Goal: Information Seeking & Learning: Learn about a topic

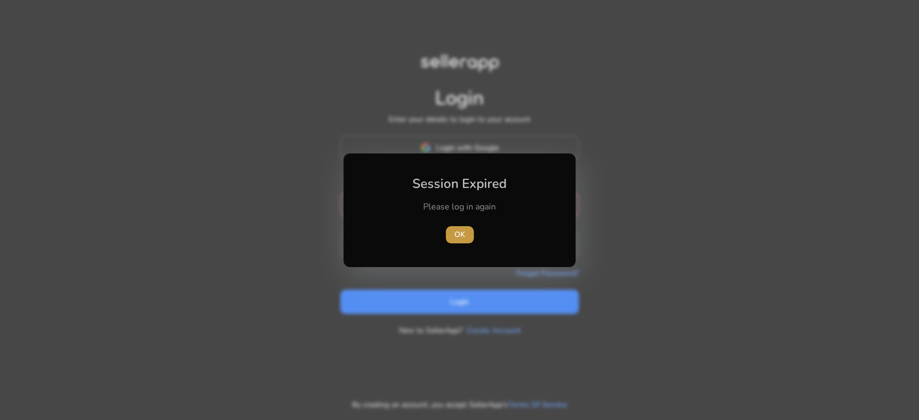
type input "**********"
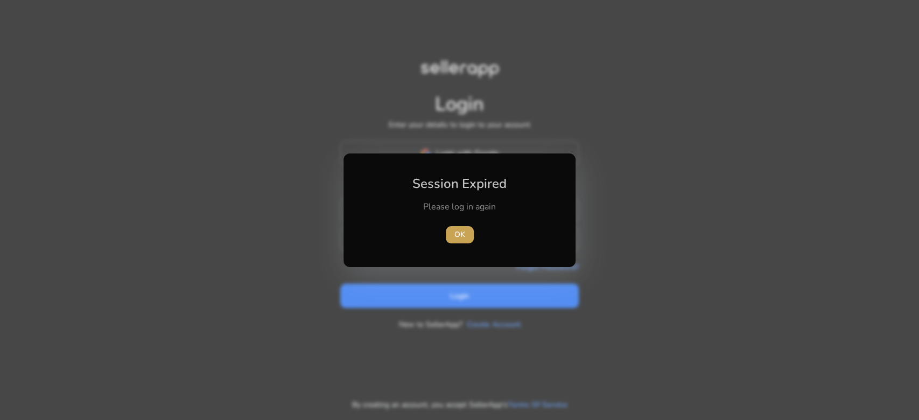
click at [465, 230] on span "button" at bounding box center [460, 235] width 28 height 26
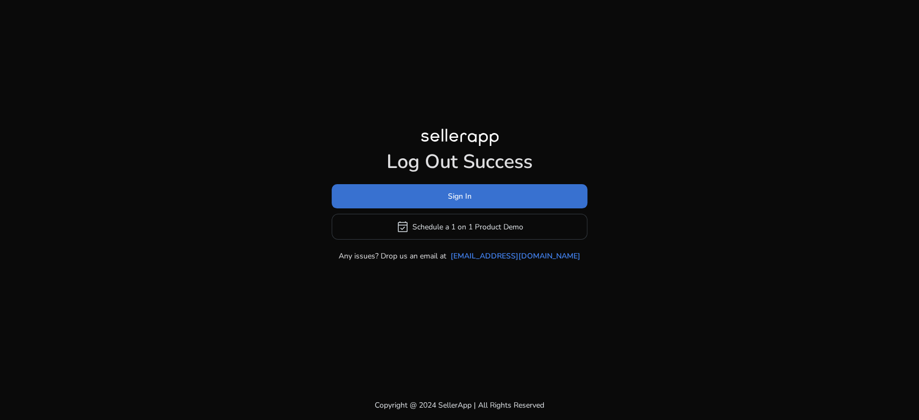
click at [491, 199] on span at bounding box center [460, 197] width 256 height 26
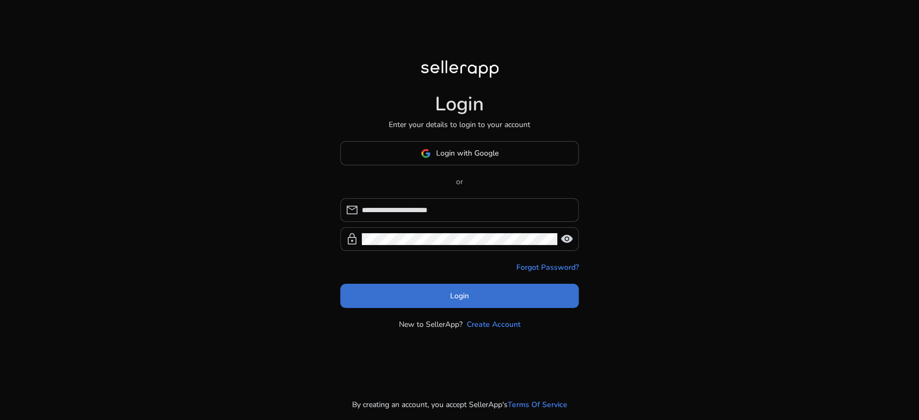
click at [457, 302] on span at bounding box center [459, 296] width 238 height 26
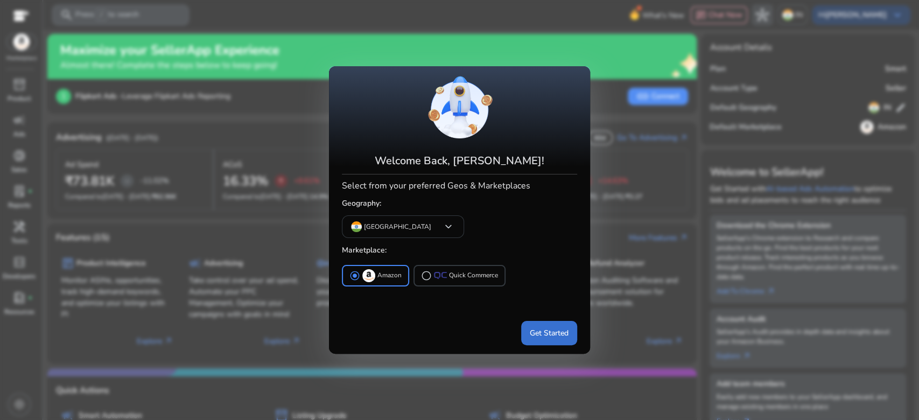
click at [557, 328] on span "Get Started" at bounding box center [549, 332] width 39 height 11
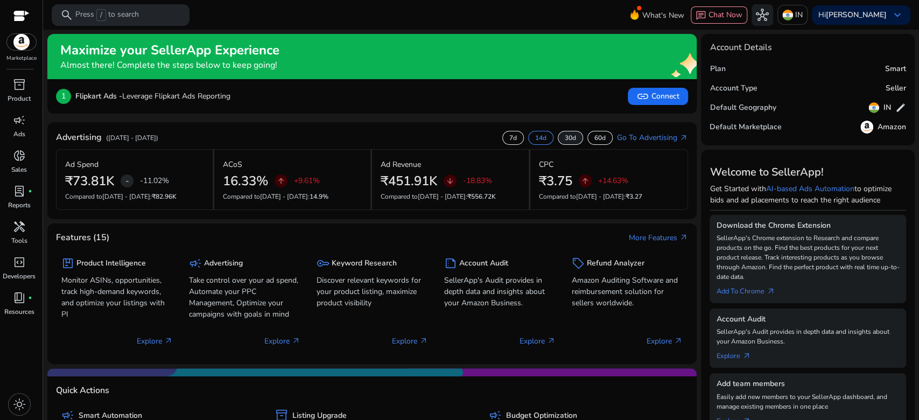
click at [568, 139] on p "30d" at bounding box center [570, 137] width 11 height 9
click at [601, 137] on p "60d" at bounding box center [599, 137] width 11 height 9
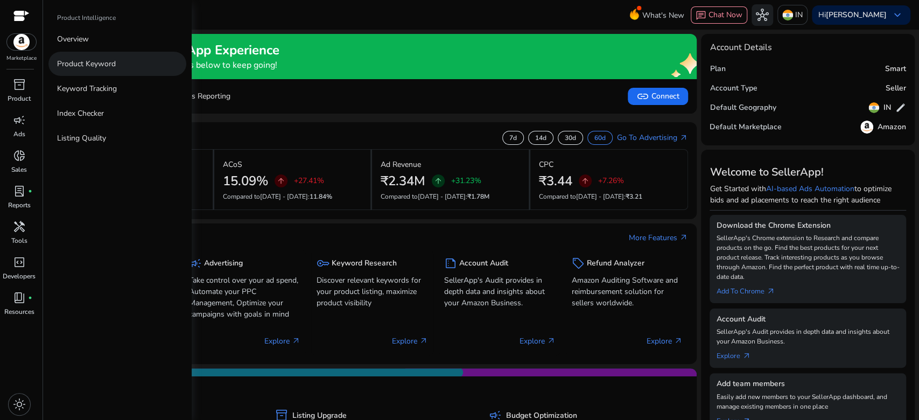
click at [91, 58] on p "Product Keyword" at bounding box center [86, 63] width 59 height 11
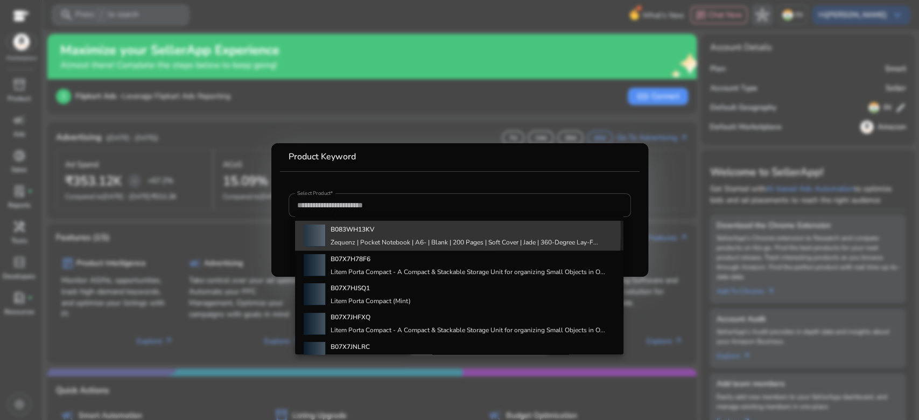
click at [351, 231] on b "B083WH13KV" at bounding box center [352, 229] width 44 height 9
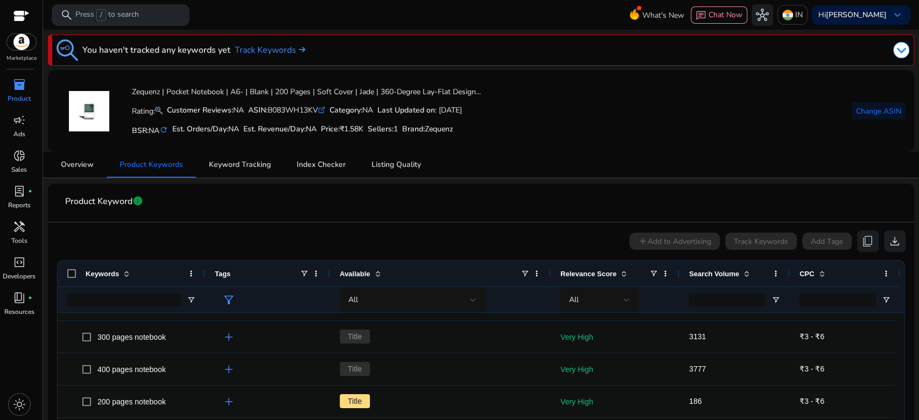
scroll to position [436, 0]
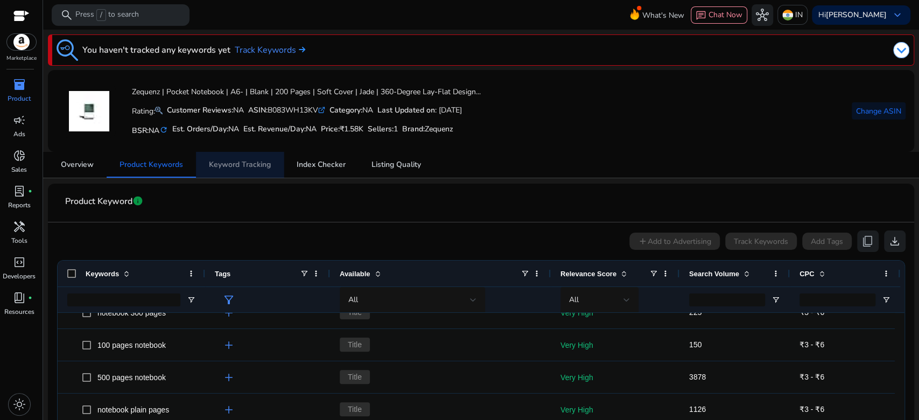
click at [265, 174] on span "Keyword Tracking" at bounding box center [240, 165] width 62 height 26
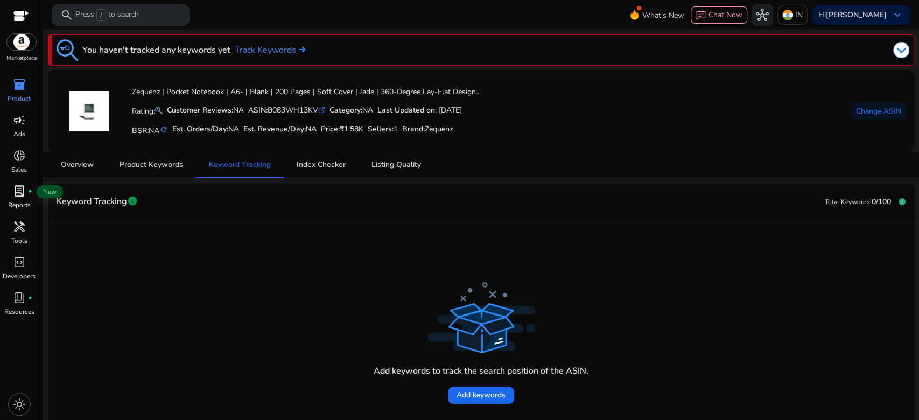
click at [15, 198] on span "lab_profile" at bounding box center [19, 191] width 13 height 13
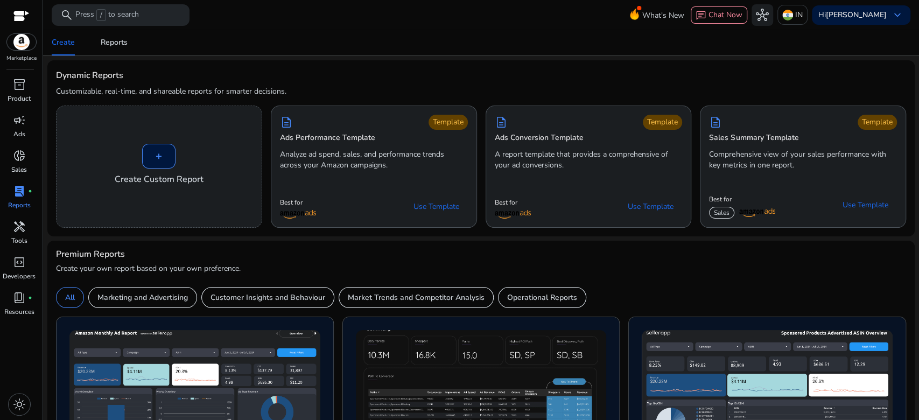
click at [231, 253] on div "Premium Reports" at bounding box center [481, 254] width 850 height 10
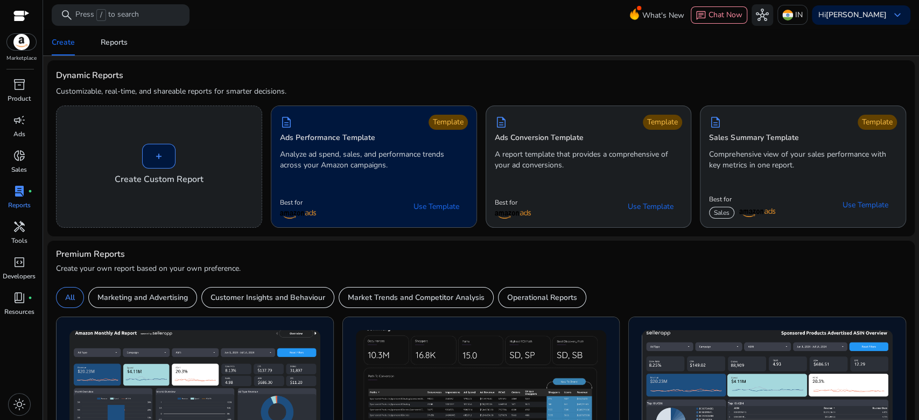
click at [455, 122] on div "Template" at bounding box center [447, 122] width 39 height 15
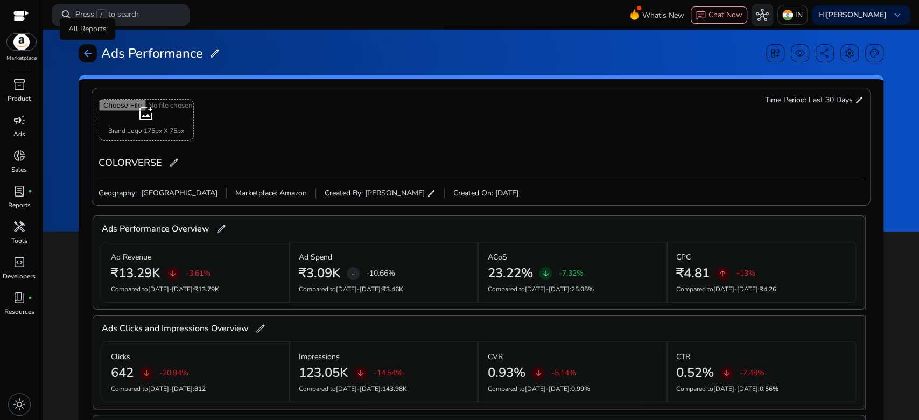
click at [87, 53] on span "arrow_back" at bounding box center [87, 53] width 11 height 11
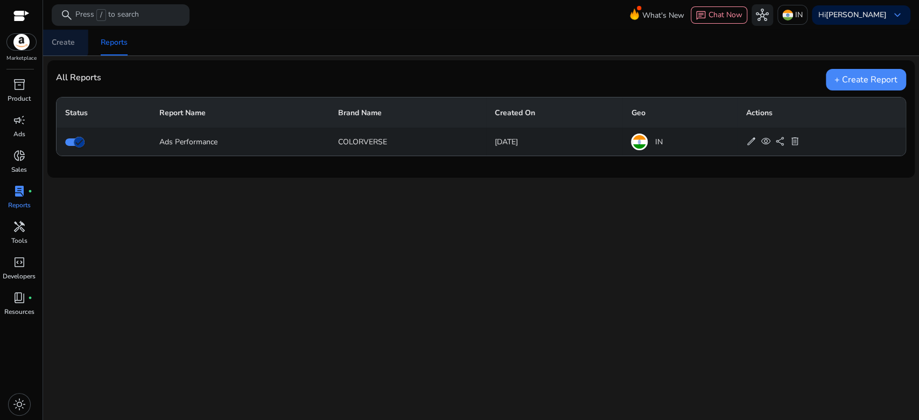
click at [62, 41] on div "Create" at bounding box center [63, 43] width 23 height 8
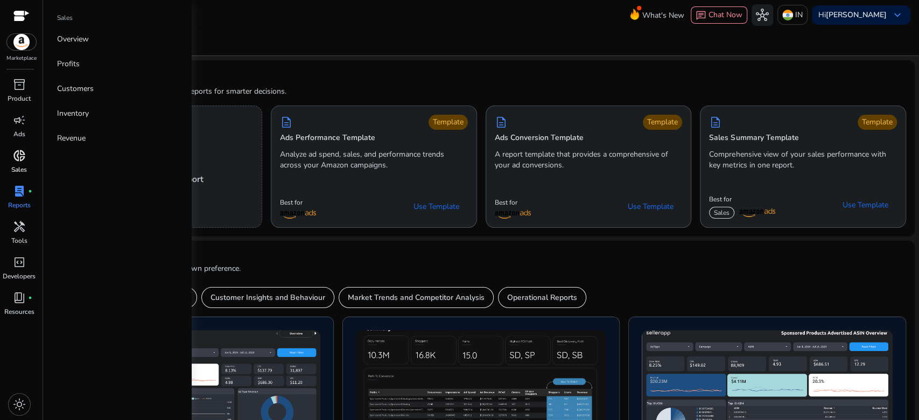
click at [12, 159] on div "donut_small" at bounding box center [19, 155] width 30 height 17
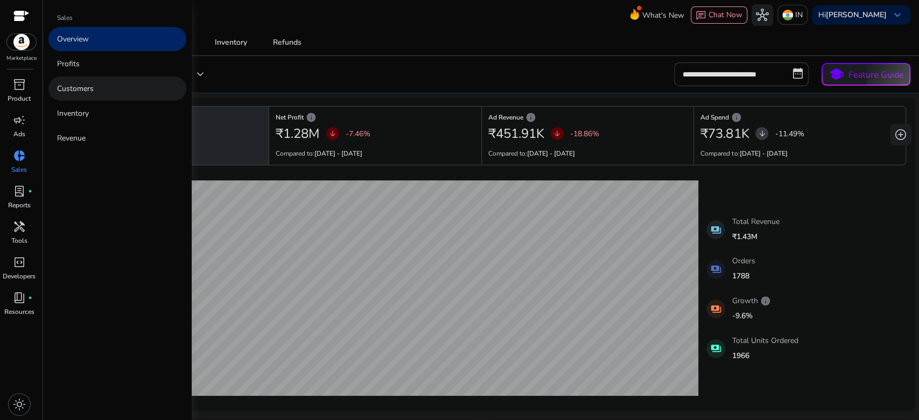
click at [86, 85] on p "Customers" at bounding box center [75, 88] width 37 height 11
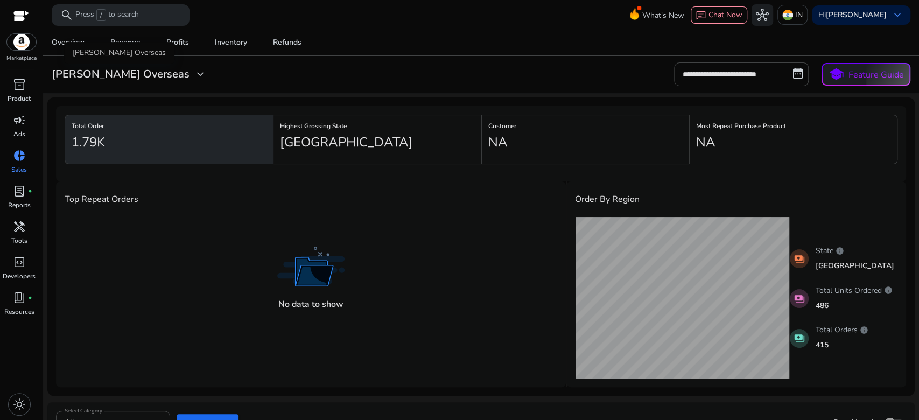
click at [109, 73] on h3 "[PERSON_NAME] Overseas" at bounding box center [121, 74] width 138 height 13
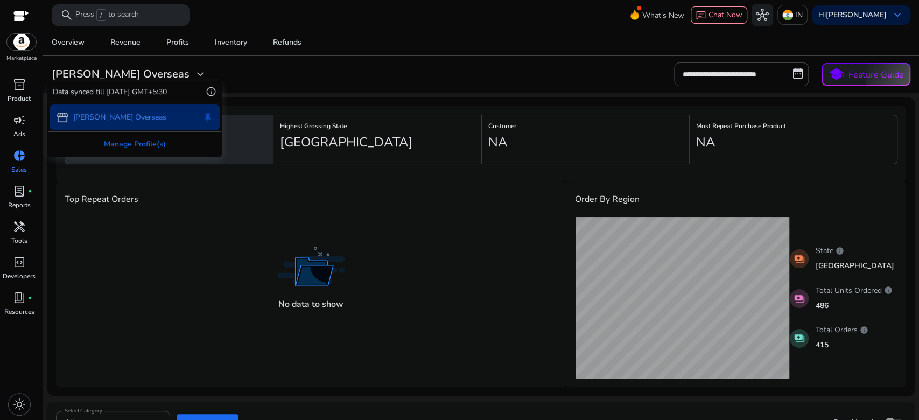
click at [131, 70] on div at bounding box center [459, 210] width 919 height 420
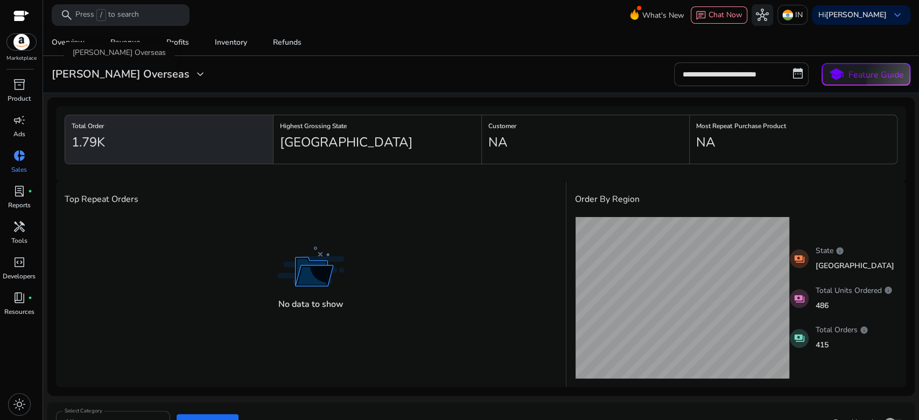
click at [194, 69] on span "expand_more" at bounding box center [200, 74] width 13 height 13
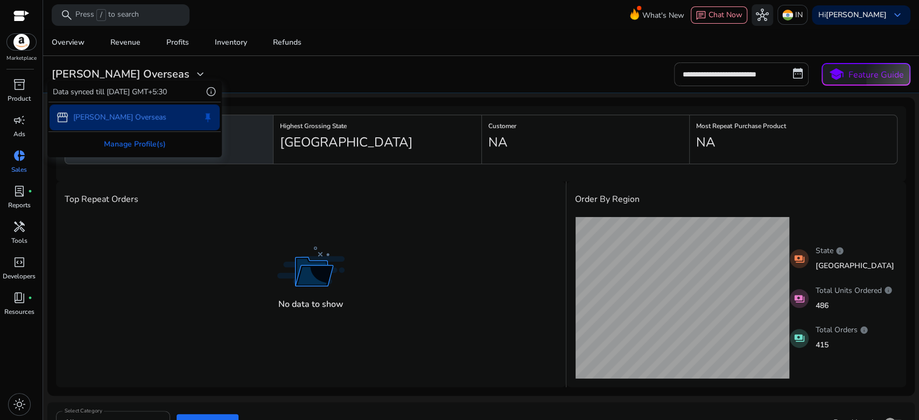
click at [309, 61] on div at bounding box center [459, 210] width 919 height 420
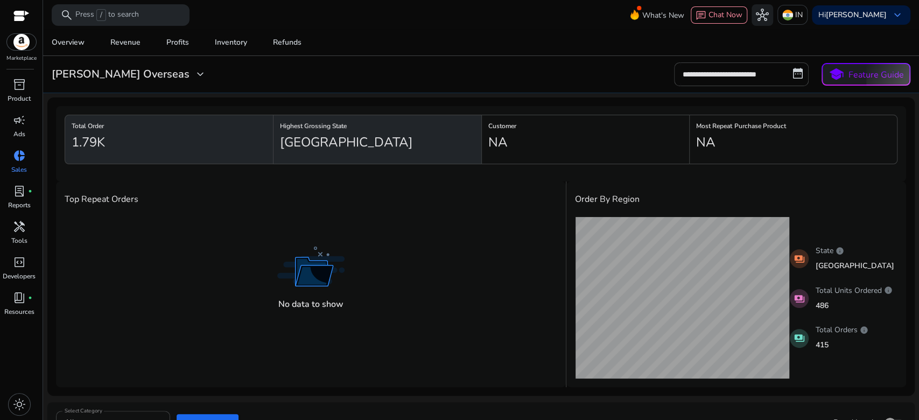
click at [301, 161] on div "Highest Grossing State [GEOGRAPHIC_DATA]" at bounding box center [377, 140] width 208 height 50
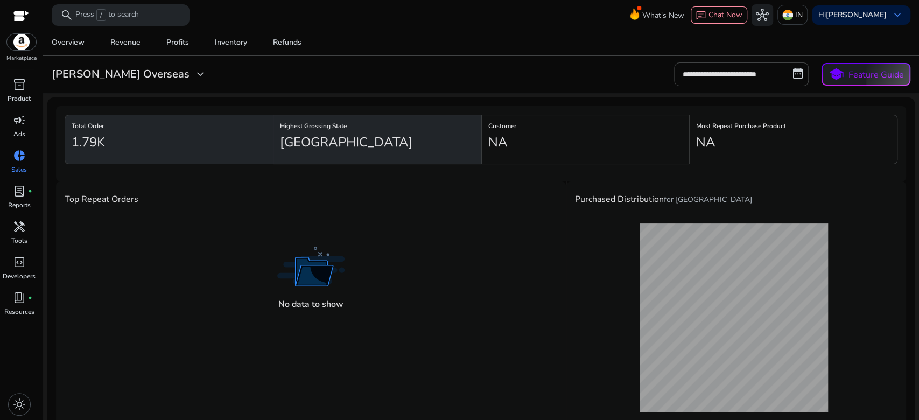
click at [205, 144] on div "1.79K" at bounding box center [169, 142] width 195 height 22
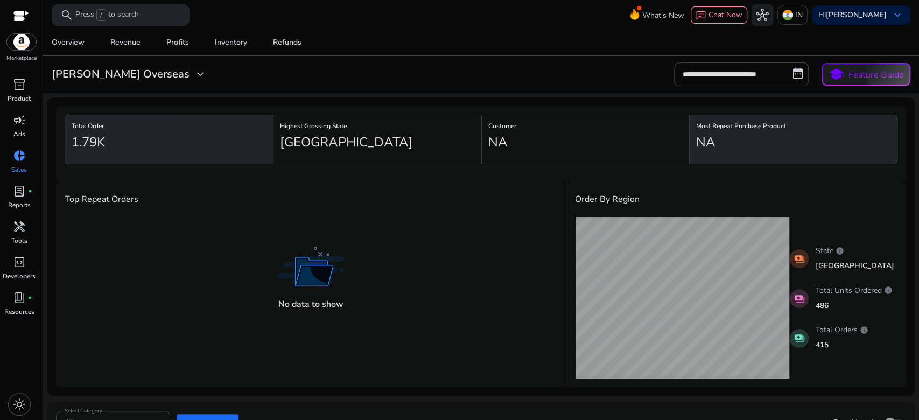
click at [725, 126] on h6 "Most Repeat Purchase Product" at bounding box center [793, 126] width 194 height 2
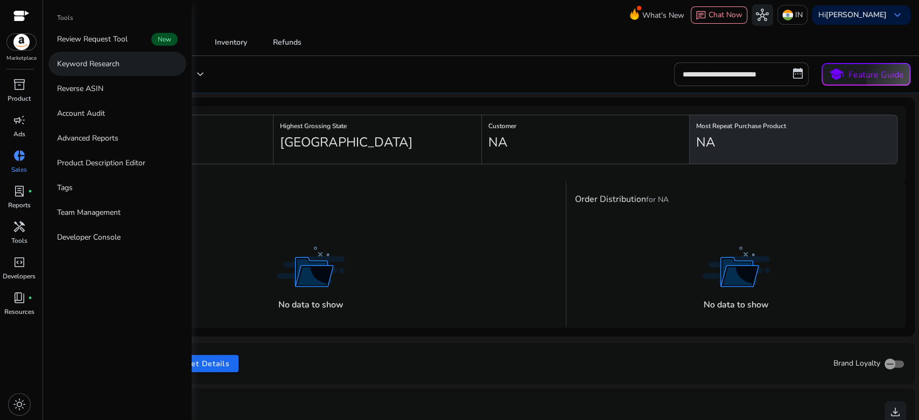
click at [117, 68] on p "Keyword Research" at bounding box center [88, 63] width 62 height 11
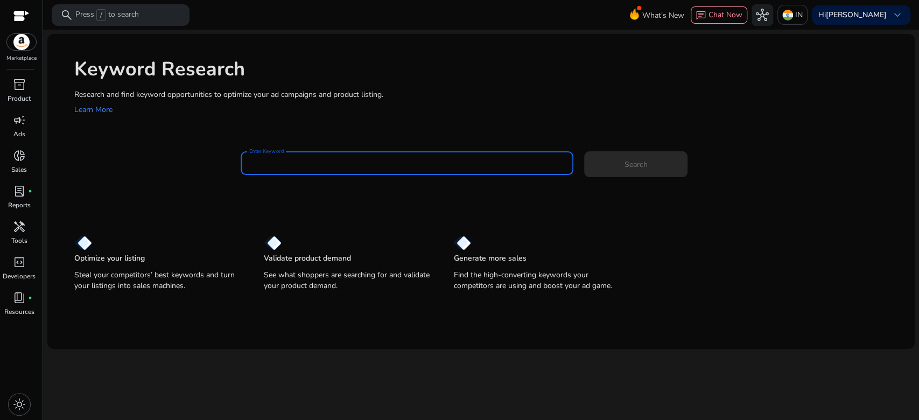
click at [375, 167] on input "Enter Keyword" at bounding box center [406, 163] width 315 height 12
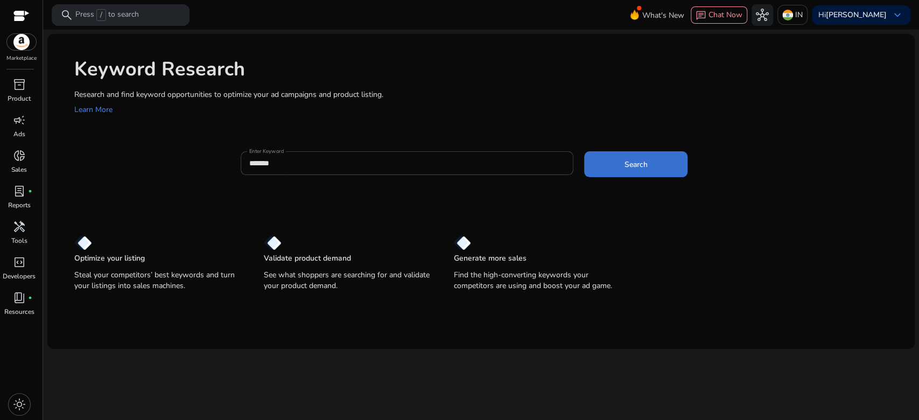
click at [645, 152] on span at bounding box center [635, 164] width 103 height 26
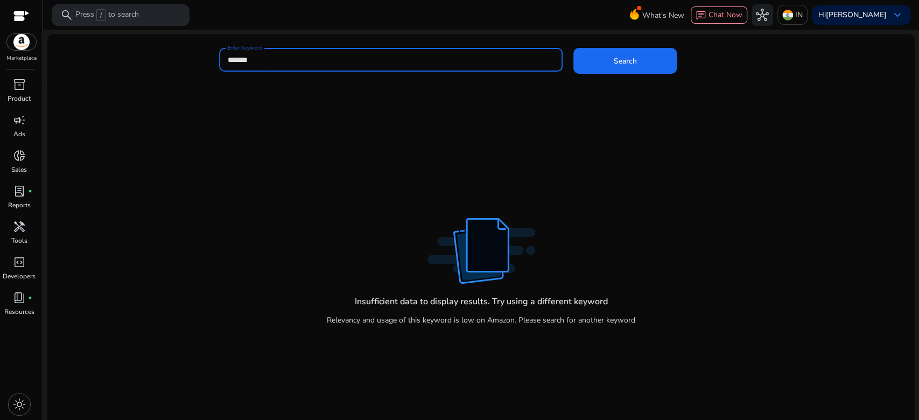
click at [417, 54] on input "*******" at bounding box center [391, 60] width 326 height 12
click at [573, 48] on button "Search" at bounding box center [624, 61] width 103 height 26
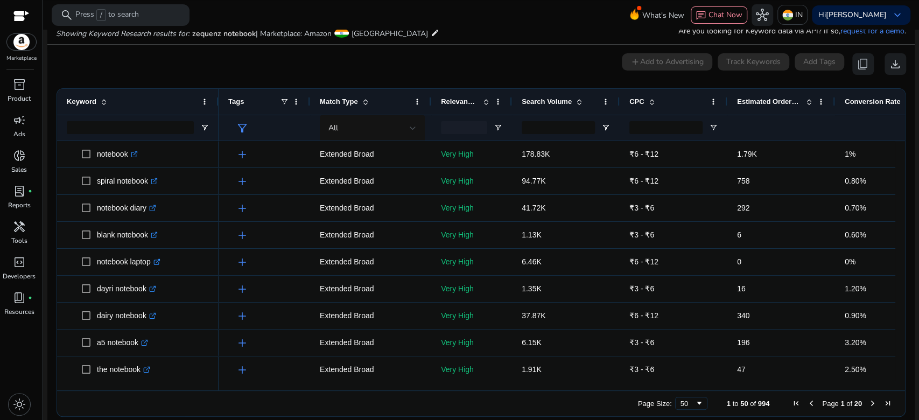
scroll to position [54, 0]
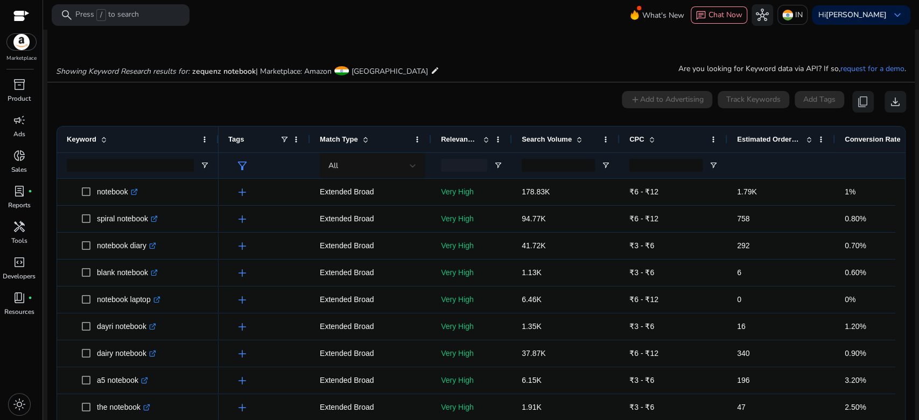
click at [436, 60] on div "Showing Keyword Research results for: zequenz notebook | Marketplace: Amazon [G…" at bounding box center [480, 60] width 867 height 44
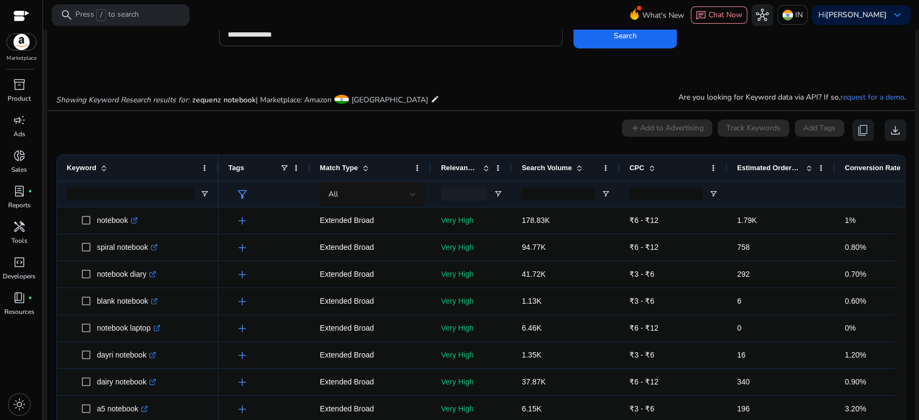
scroll to position [0, 0]
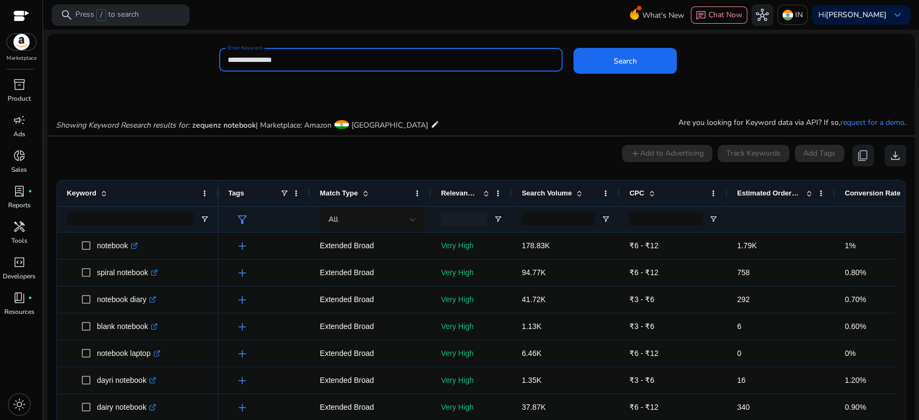
click at [436, 60] on input "**********" at bounding box center [391, 60] width 326 height 12
type input "**********"
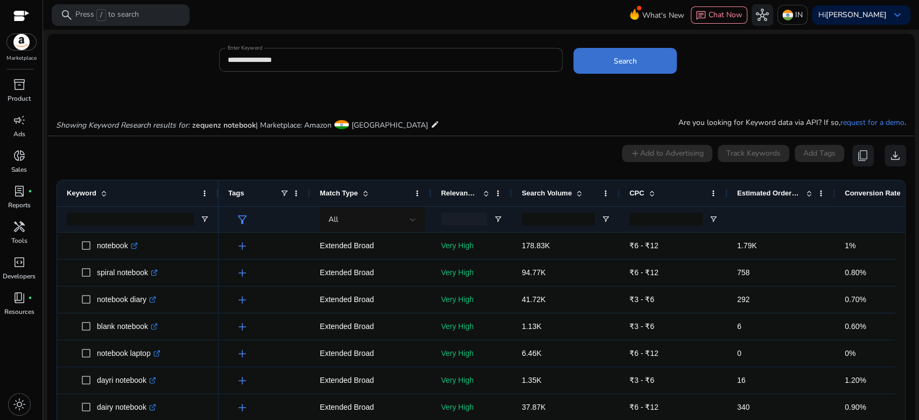
click at [645, 58] on span at bounding box center [624, 61] width 103 height 26
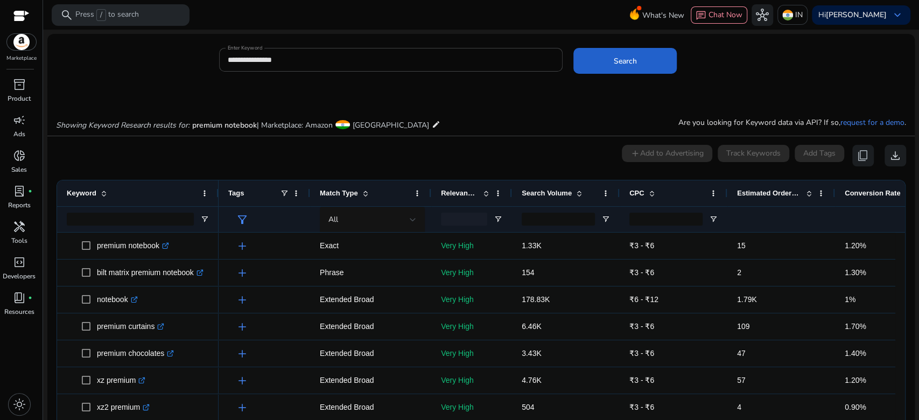
scroll to position [91, 0]
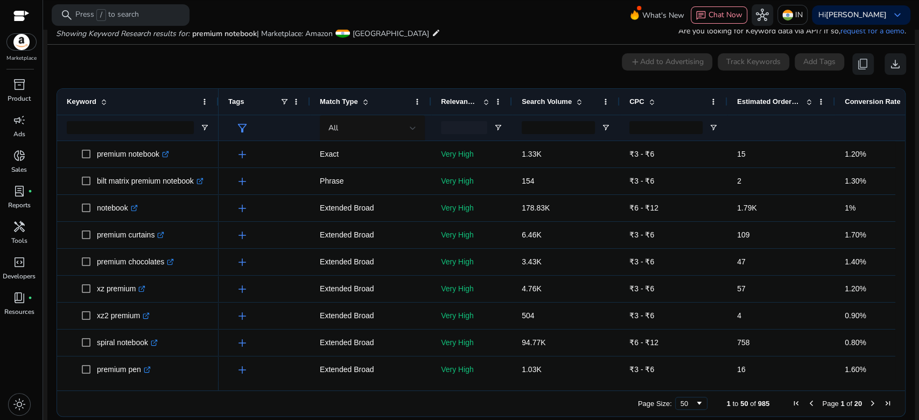
click at [773, 108] on div "Estimated Orders/Month" at bounding box center [775, 101] width 76 height 20
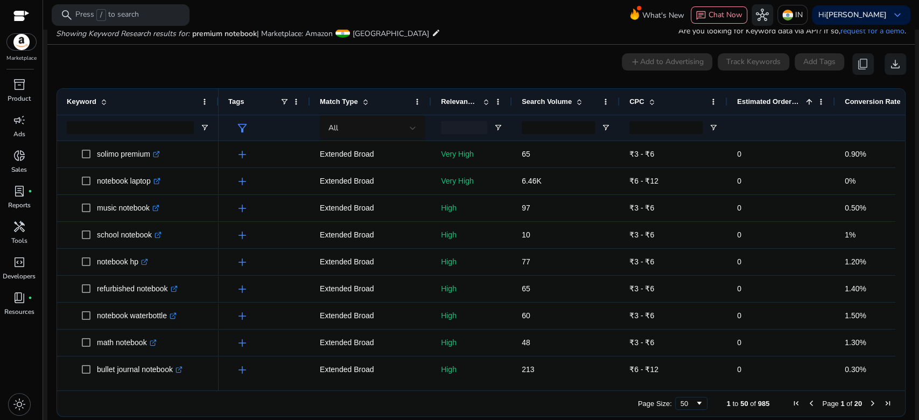
click at [773, 108] on div "Estimated Orders/Month 1" at bounding box center [775, 101] width 76 height 20
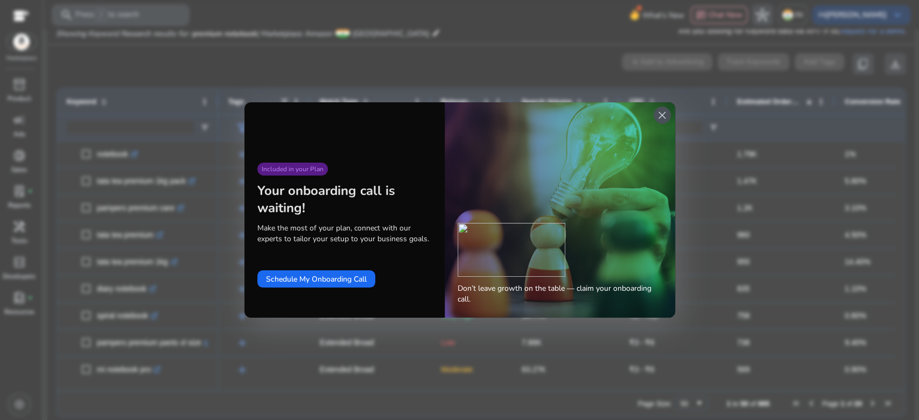
click at [656, 115] on span "close" at bounding box center [662, 115] width 13 height 13
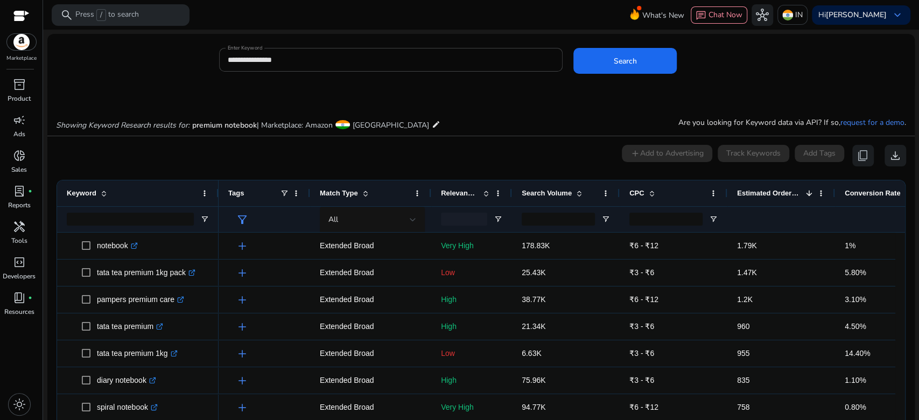
scroll to position [91, 0]
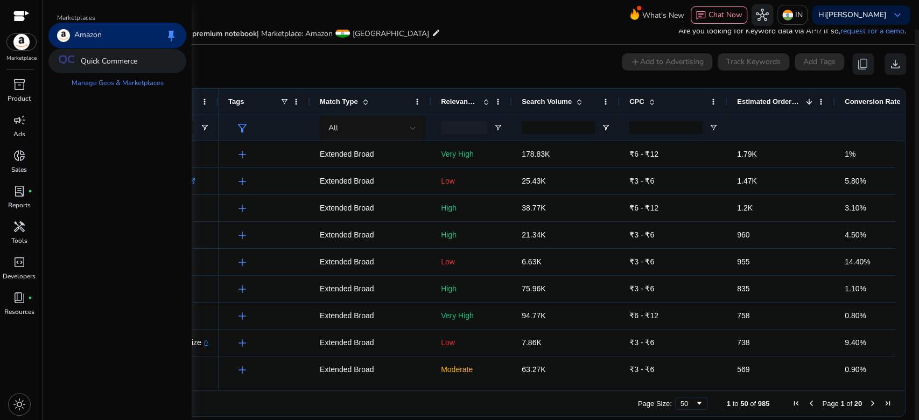
click at [108, 60] on p "Quick Commerce" at bounding box center [109, 60] width 57 height 11
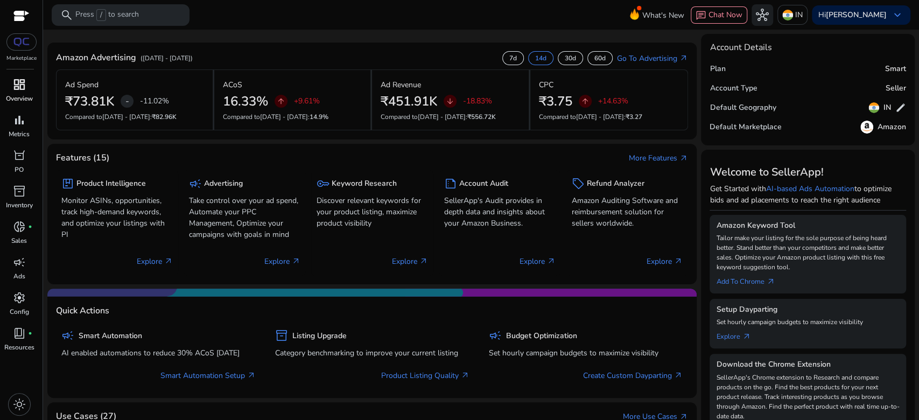
click at [21, 88] on span "dashboard" at bounding box center [19, 84] width 13 height 13
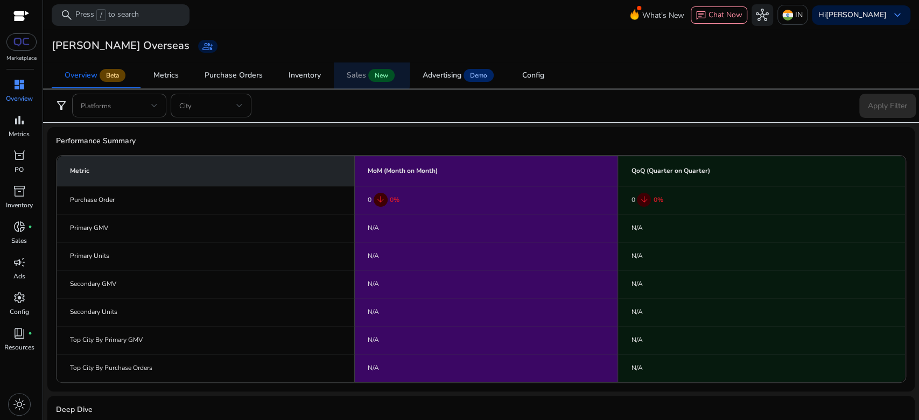
click at [353, 73] on div "Sales" at bounding box center [356, 76] width 19 height 8
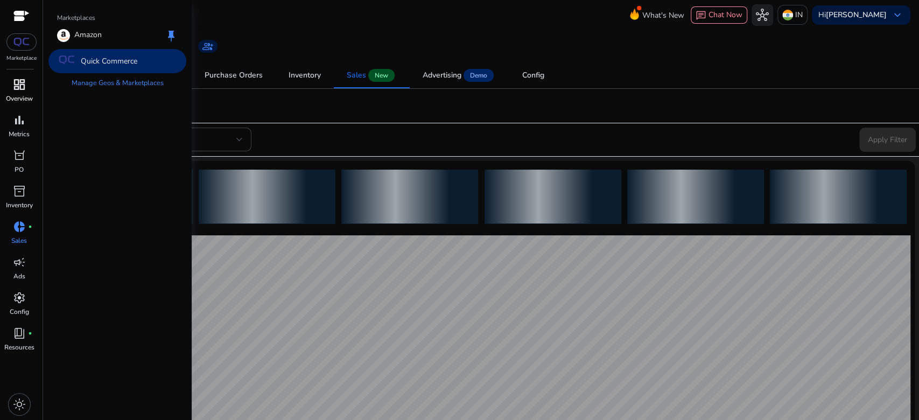
click at [21, 41] on img at bounding box center [21, 42] width 19 height 9
click at [84, 29] on p "Amazon" at bounding box center [87, 35] width 27 height 13
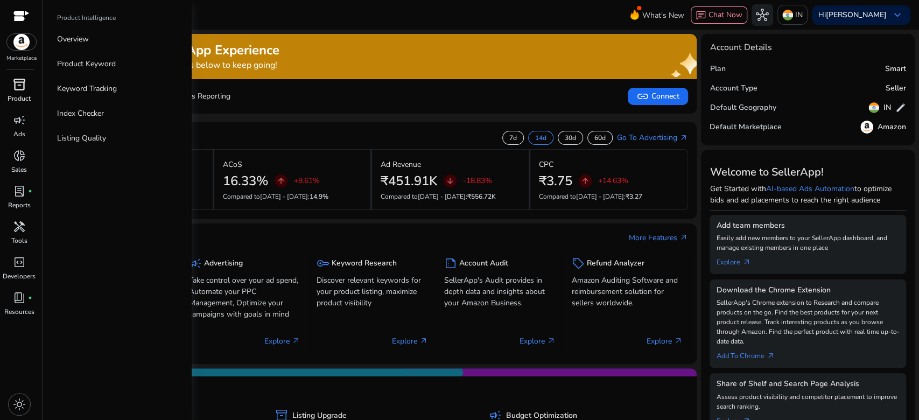
click at [8, 97] on p "Product" at bounding box center [19, 99] width 23 height 10
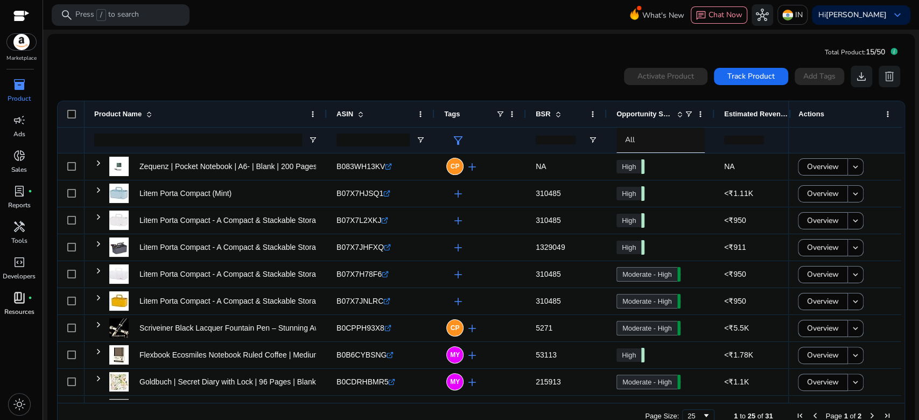
click at [26, 309] on p "Resources" at bounding box center [19, 312] width 30 height 10
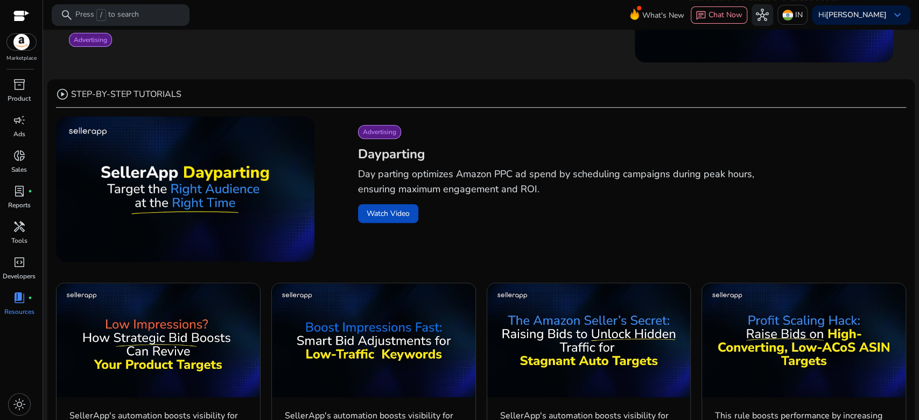
scroll to position [258, 0]
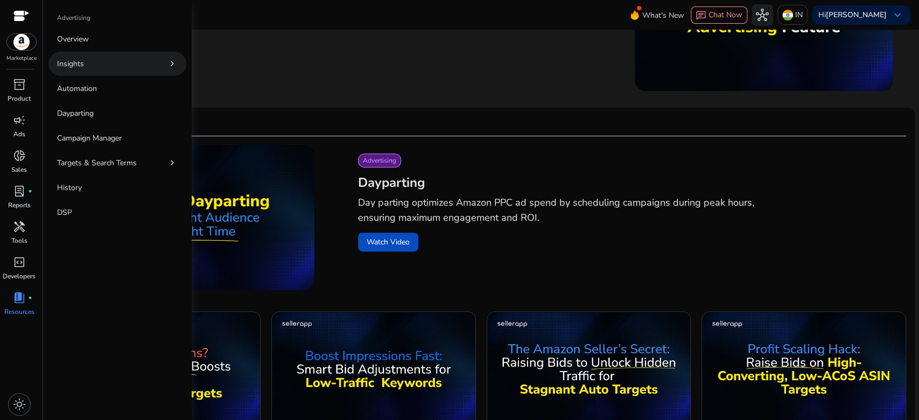
click at [85, 58] on link "Insights chevron_right" at bounding box center [117, 64] width 138 height 24
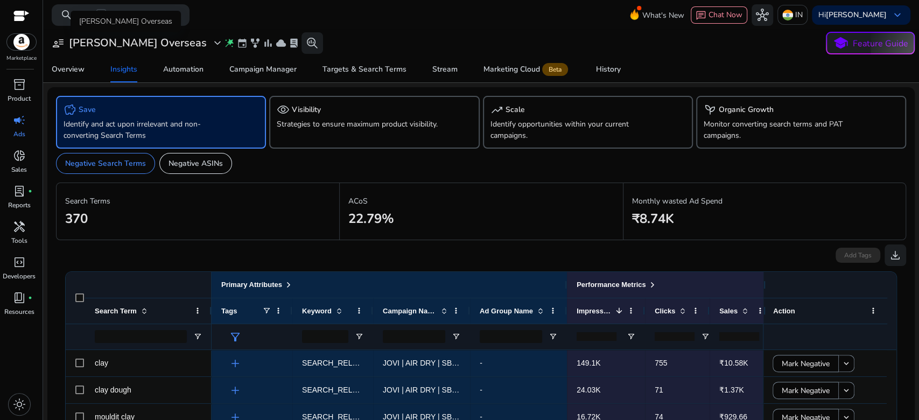
click at [211, 43] on span "expand_more" at bounding box center [217, 43] width 13 height 13
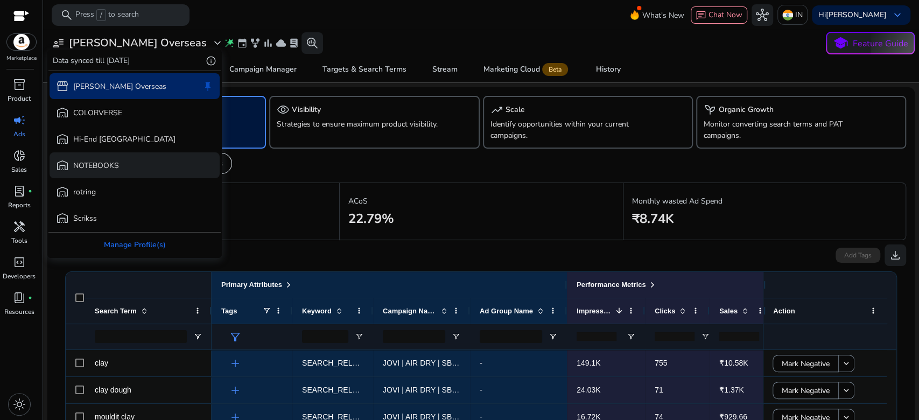
click at [138, 157] on div "warehouse NOTEBOOKS" at bounding box center [135, 165] width 170 height 26
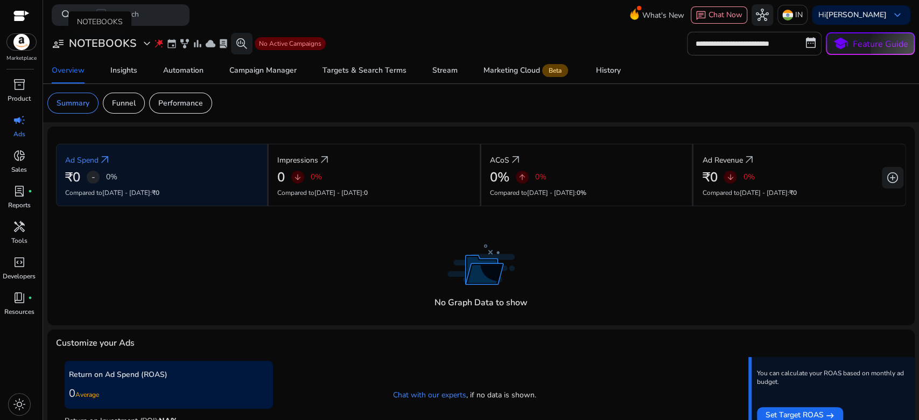
click at [109, 47] on h3 "NOTEBOOKS" at bounding box center [102, 43] width 67 height 13
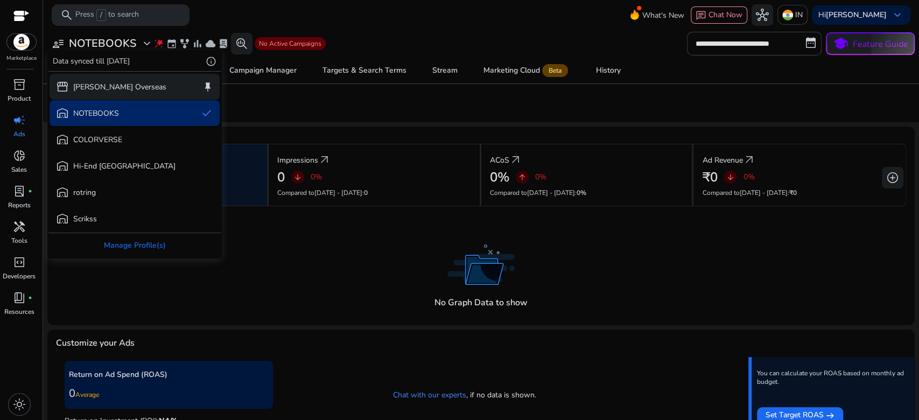
click at [110, 84] on p "[PERSON_NAME] Overseas" at bounding box center [119, 86] width 93 height 11
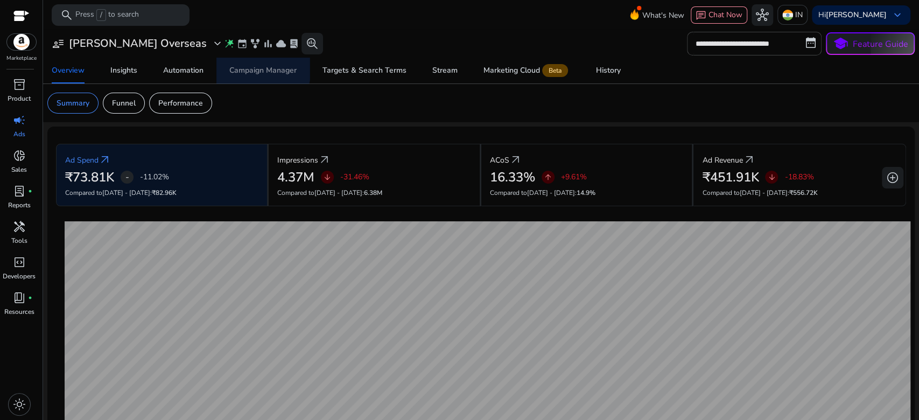
click at [250, 68] on div "Campaign Manager" at bounding box center [262, 71] width 67 height 8
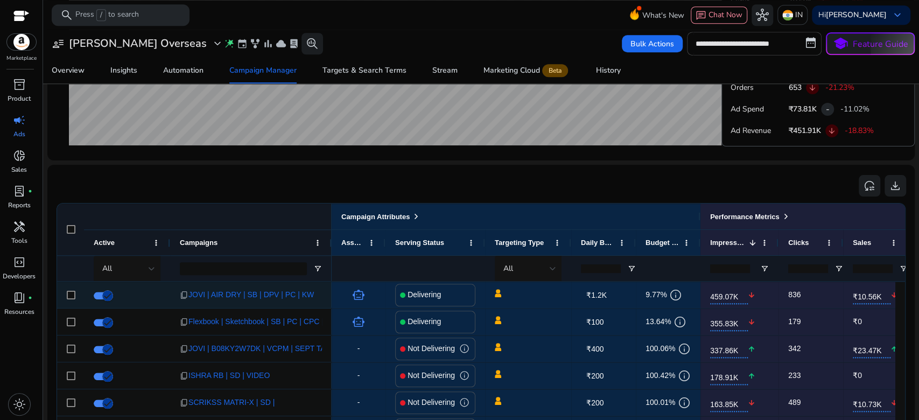
scroll to position [631, 0]
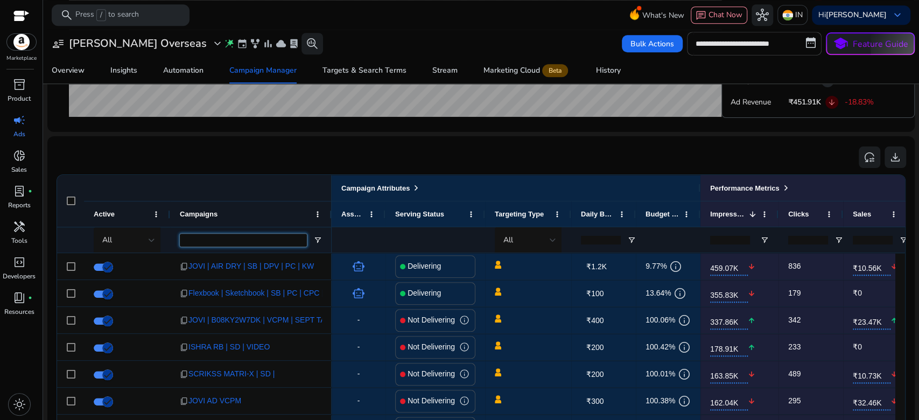
click at [202, 242] on input "Campaigns Filter Input" at bounding box center [243, 240] width 127 height 13
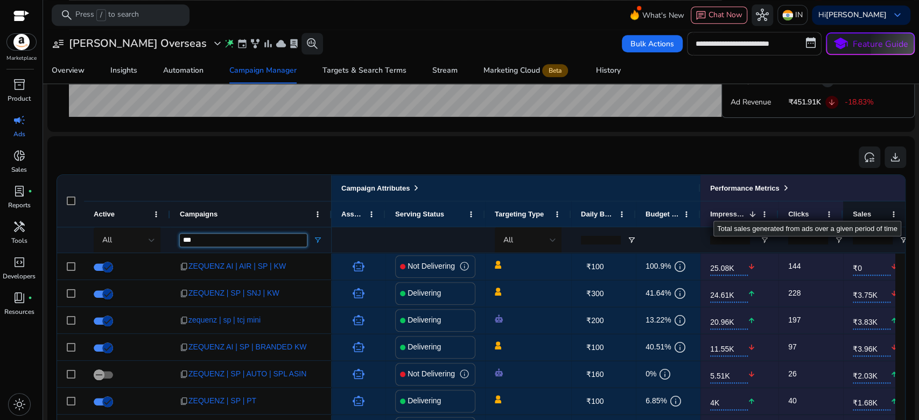
type input "***"
click at [869, 213] on div "Sales" at bounding box center [869, 214] width 33 height 20
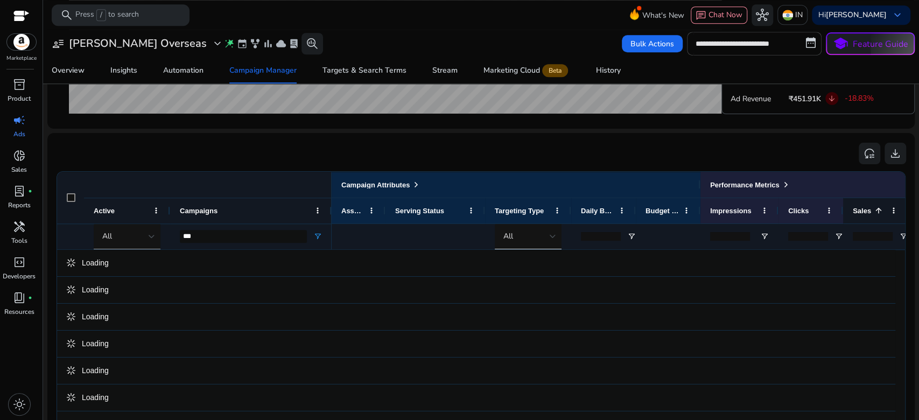
scroll to position [628, 0]
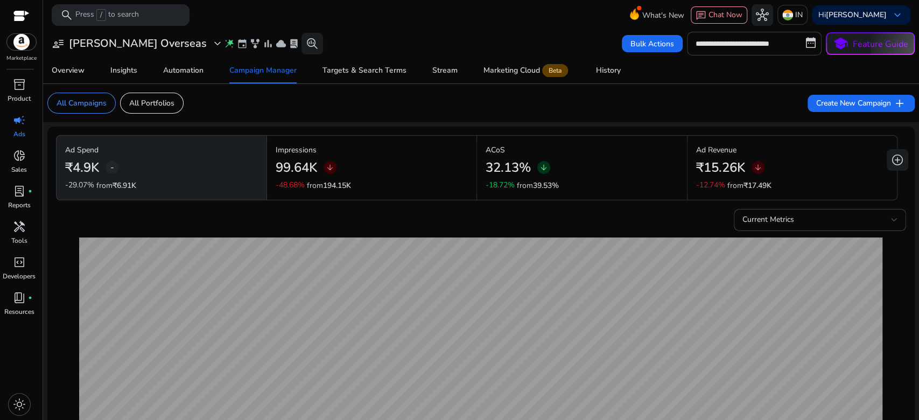
scroll to position [631, 0]
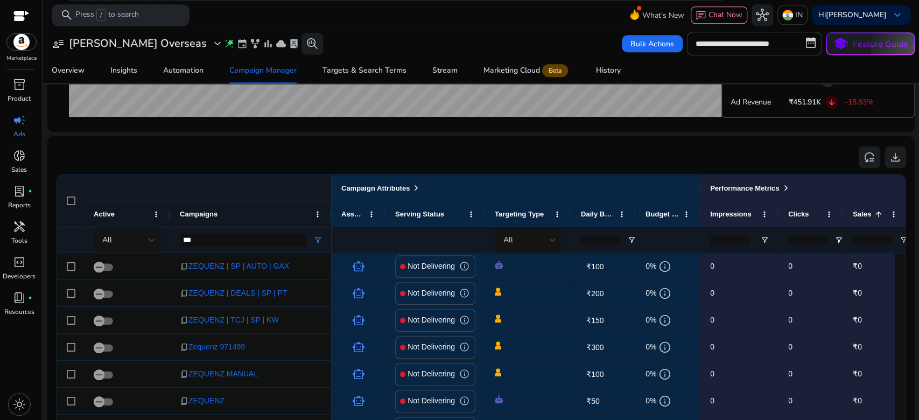
click at [871, 213] on span at bounding box center [877, 214] width 12 height 9
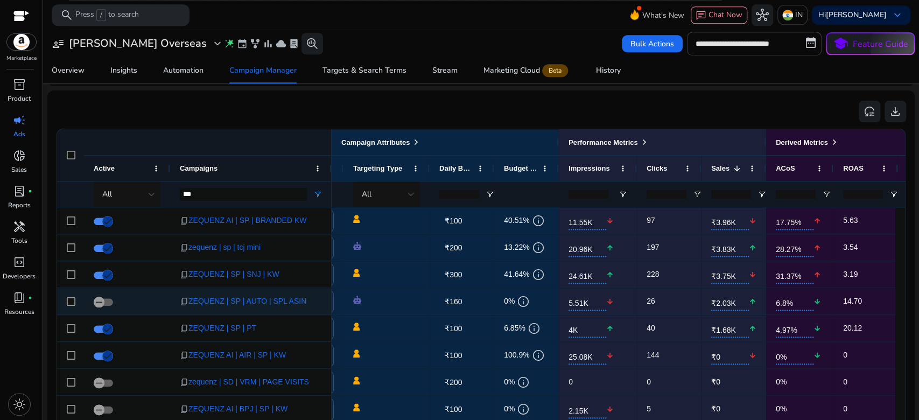
scroll to position [0, 0]
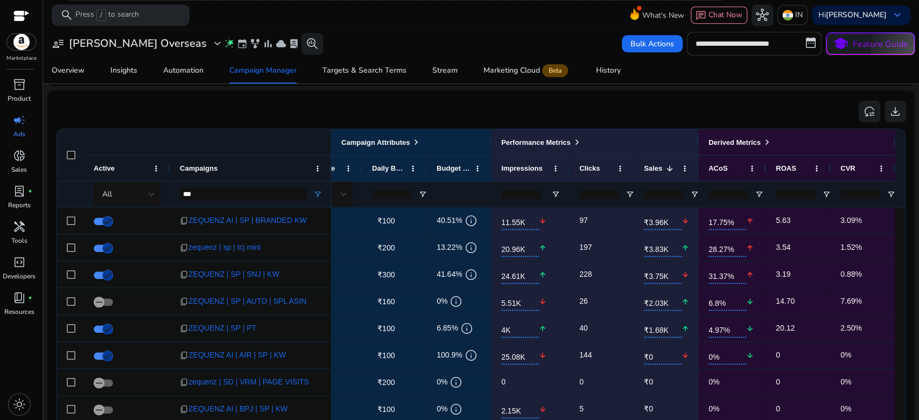
click at [715, 117] on div "reset_settings download" at bounding box center [481, 111] width 850 height 24
click at [515, 73] on div "Marketing Cloud Beta" at bounding box center [526, 70] width 87 height 9
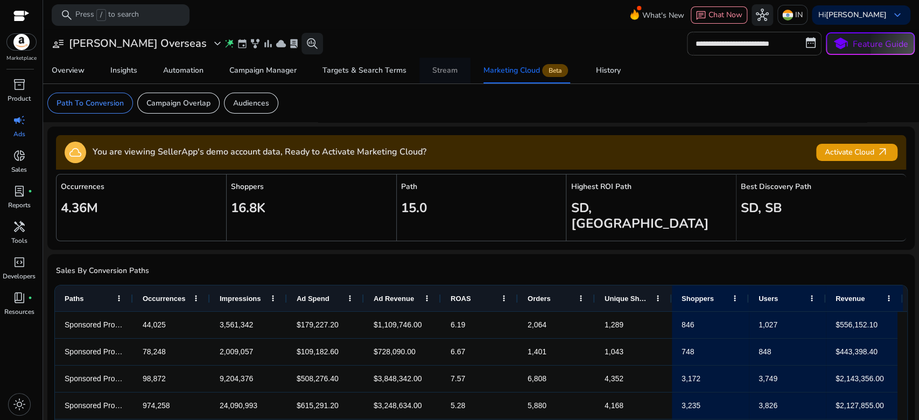
click at [440, 72] on div "Stream" at bounding box center [444, 71] width 25 height 8
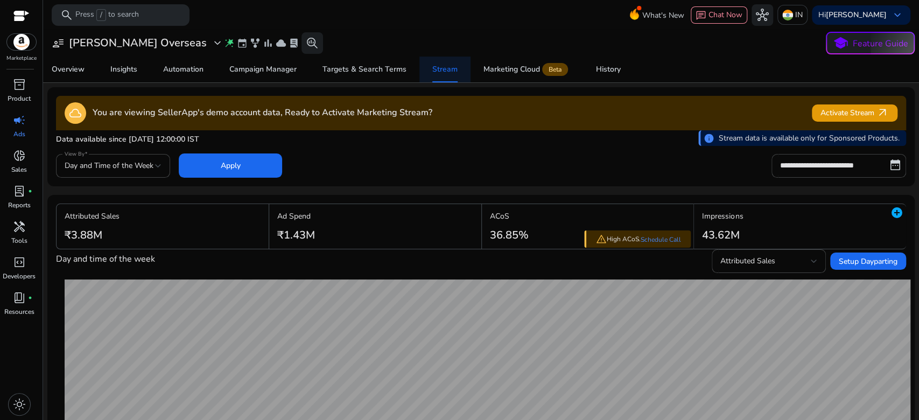
scroll to position [367, 0]
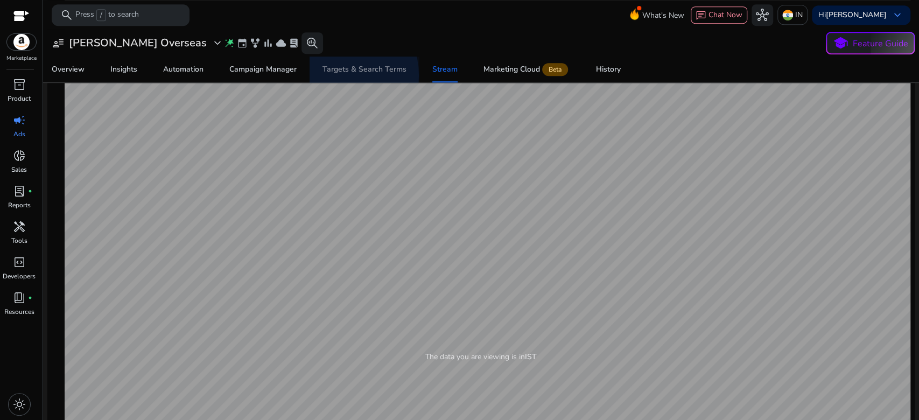
click at [336, 75] on span "Targets & Search Terms" at bounding box center [364, 70] width 84 height 26
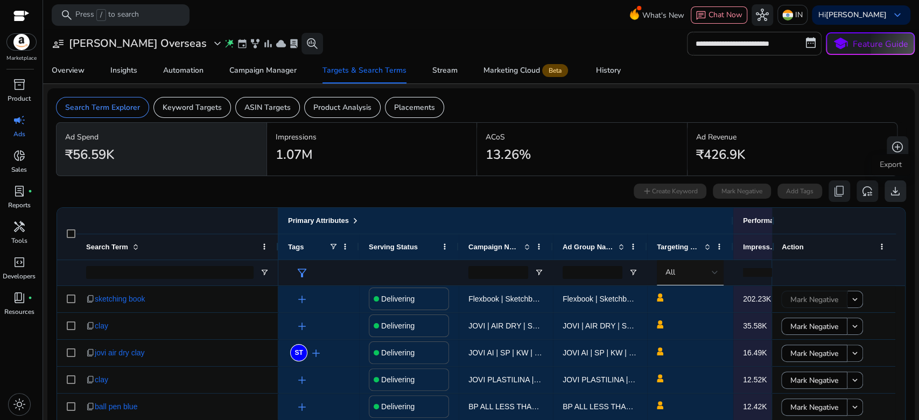
click at [893, 187] on span "download" at bounding box center [895, 191] width 13 height 13
click at [864, 187] on span "reset_settings" at bounding box center [867, 191] width 13 height 13
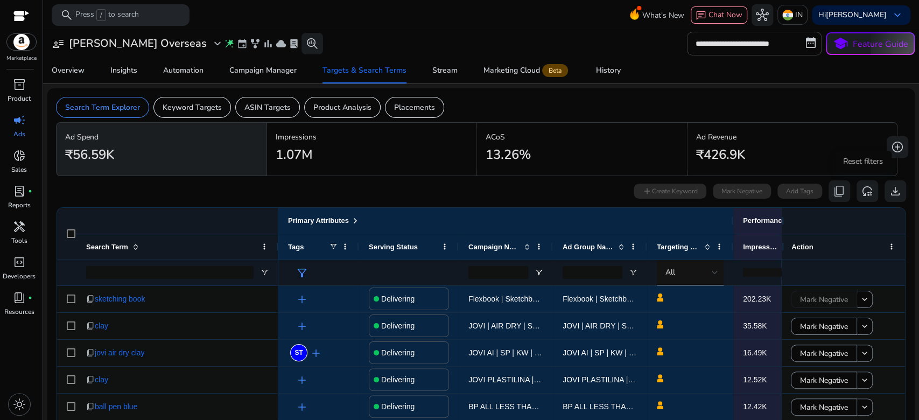
click at [864, 187] on span "reset_settings" at bounding box center [867, 191] width 13 height 13
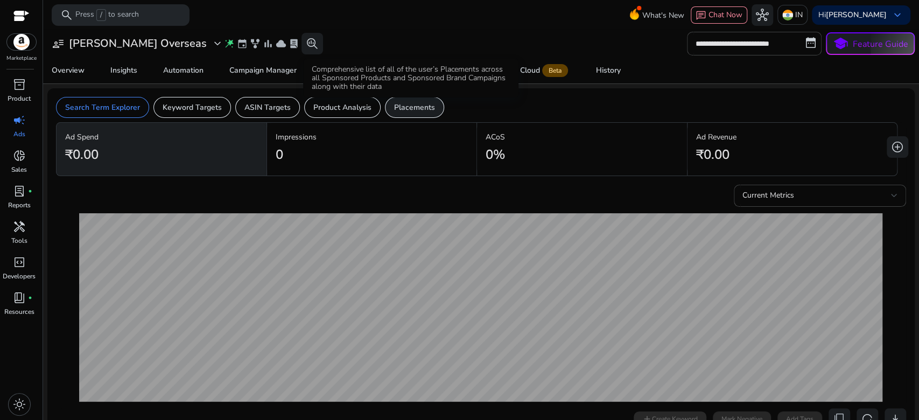
click at [418, 103] on p "Placements" at bounding box center [414, 107] width 41 height 11
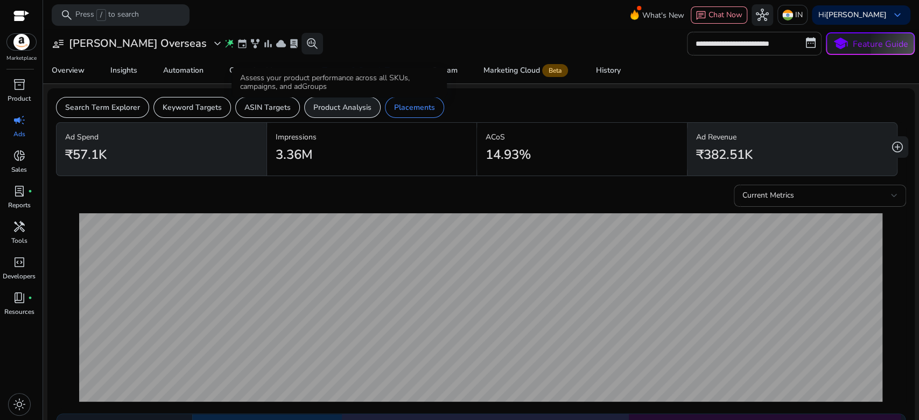
click at [351, 103] on p "Product Analysis" at bounding box center [342, 107] width 58 height 11
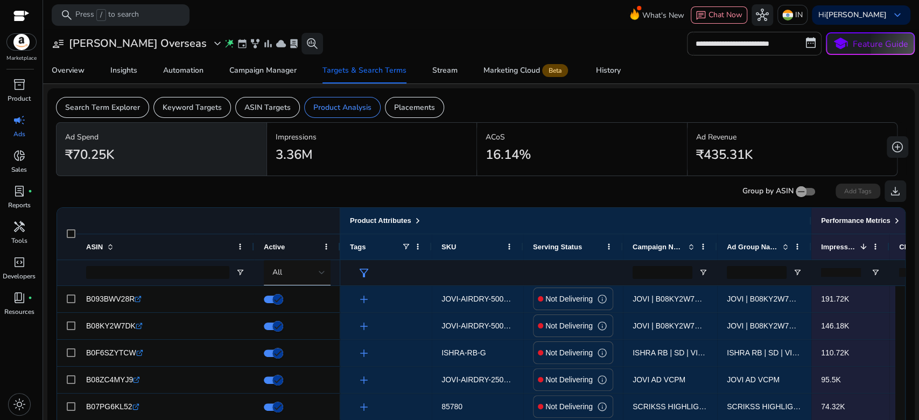
scroll to position [129, 0]
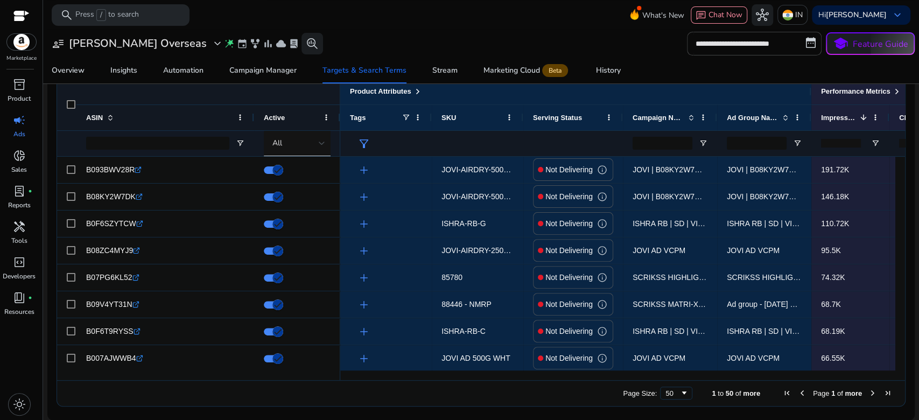
click at [750, 372] on div at bounding box center [754, 375] width 829 height 10
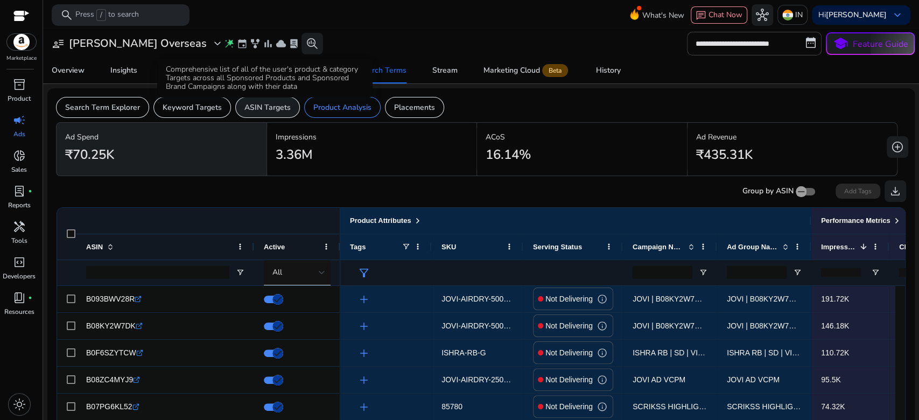
click at [281, 109] on p "ASIN Targets" at bounding box center [267, 107] width 46 height 11
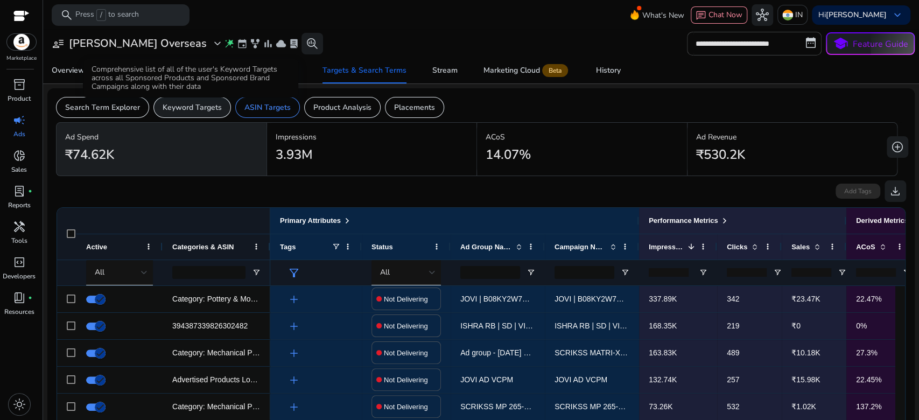
click at [202, 107] on p "Keyword Targets" at bounding box center [192, 107] width 59 height 11
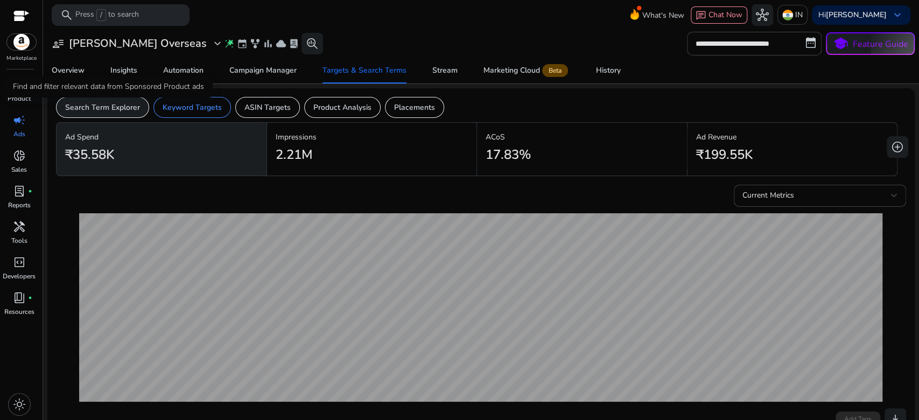
click at [122, 106] on p "Search Term Explorer" at bounding box center [102, 107] width 75 height 11
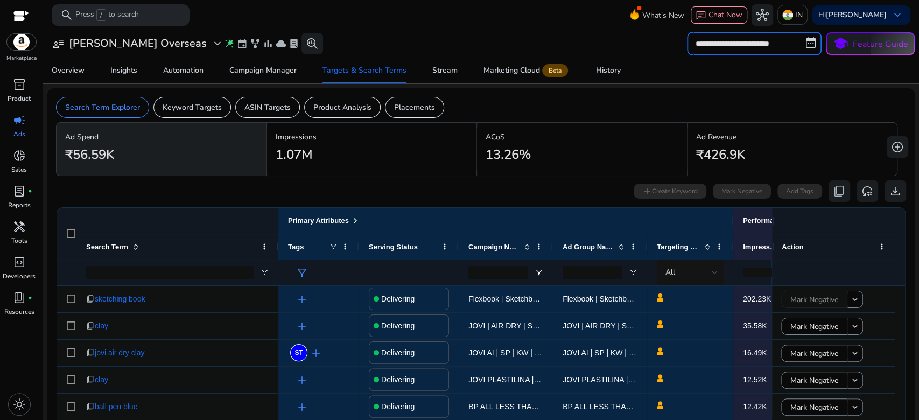
click at [798, 41] on input "**********" at bounding box center [754, 44] width 135 height 24
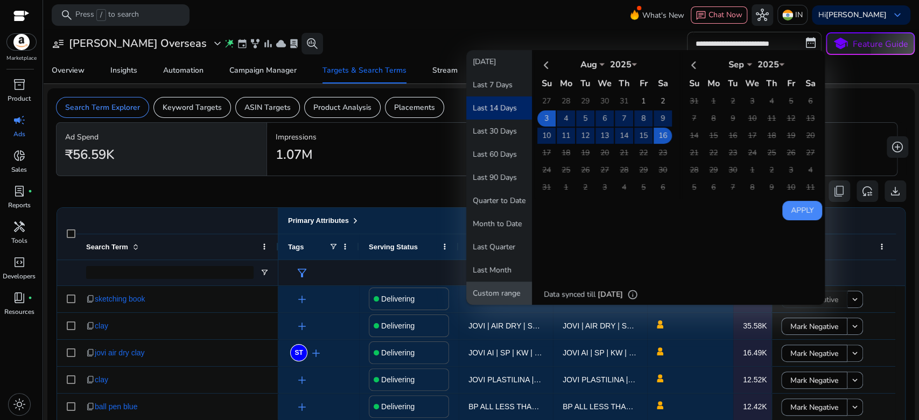
click at [507, 288] on button "Custom range" at bounding box center [499, 292] width 66 height 23
click at [546, 60] on th at bounding box center [546, 64] width 18 height 18
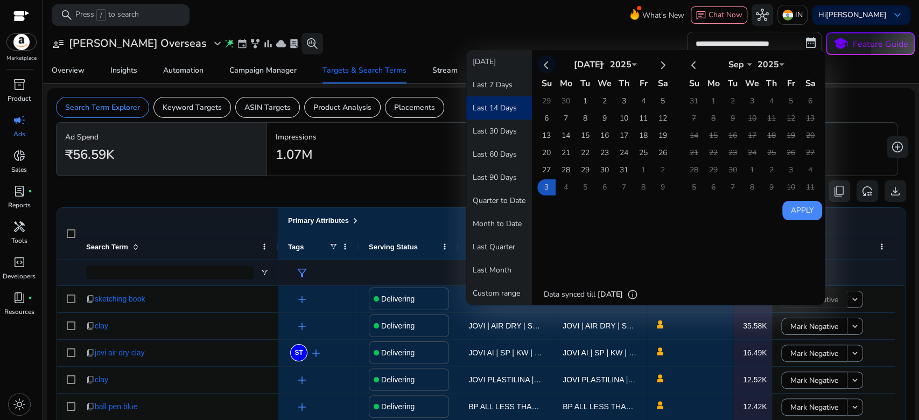
click at [544, 62] on th at bounding box center [546, 64] width 18 height 18
select select "*"
click at [544, 62] on th at bounding box center [546, 64] width 18 height 18
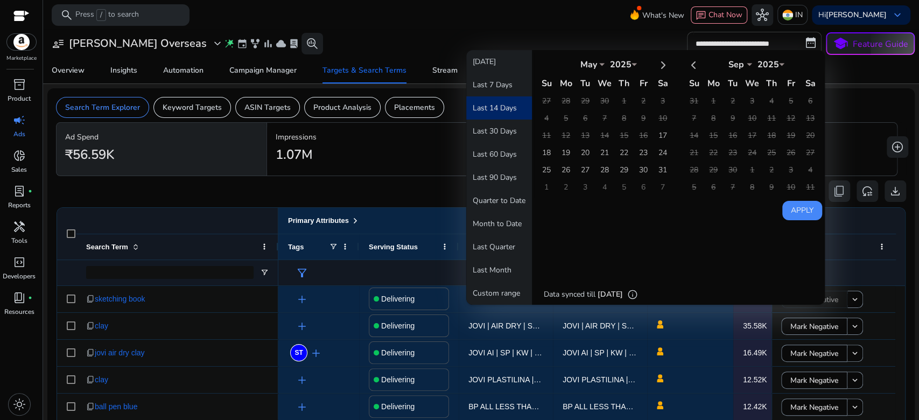
click at [544, 62] on th at bounding box center [546, 64] width 18 height 18
click at [492, 266] on button "Last Month" at bounding box center [499, 269] width 66 height 23
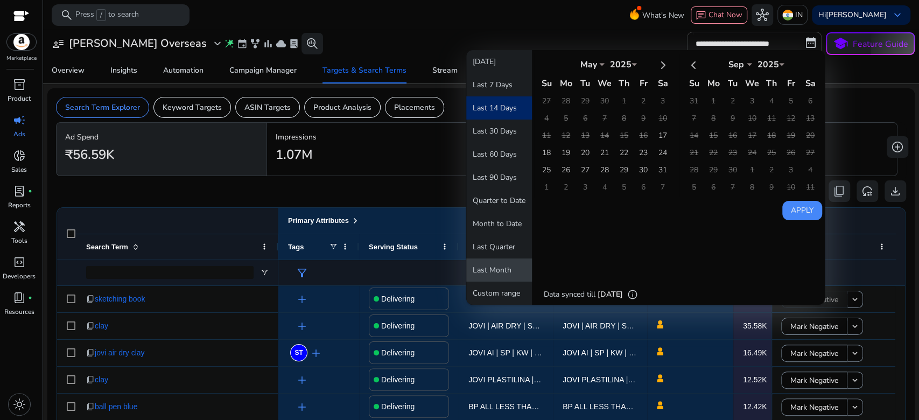
type input "**********"
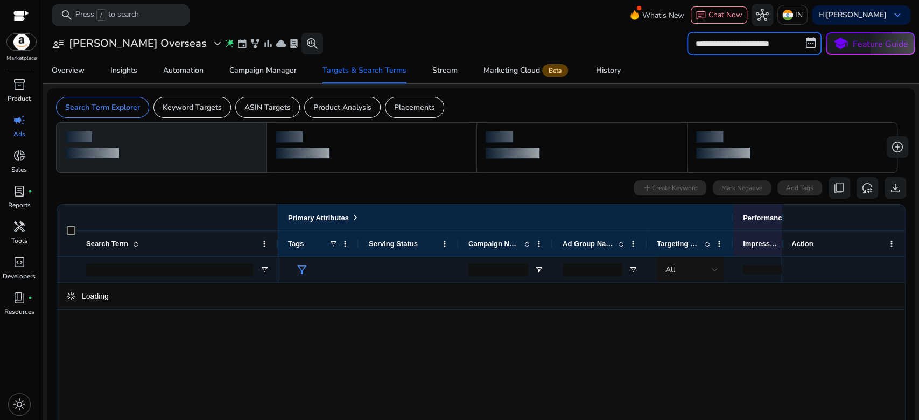
click at [718, 40] on input "**********" at bounding box center [754, 44] width 135 height 24
select select "*"
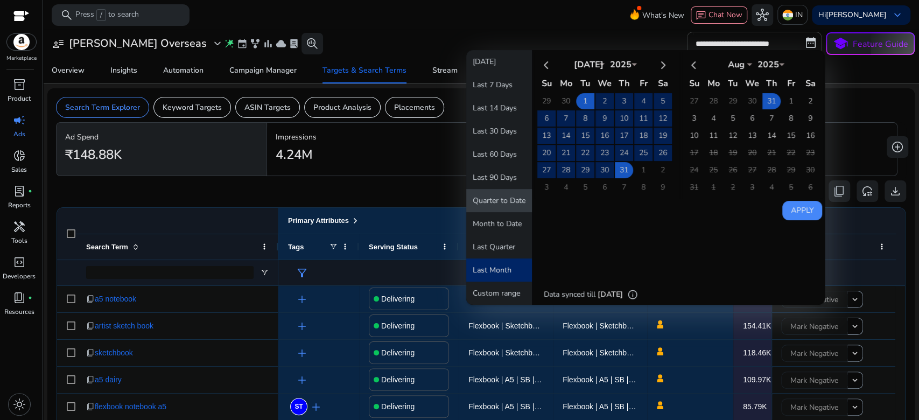
click at [504, 210] on button "Quarter to Date" at bounding box center [499, 200] width 66 height 23
type input "**********"
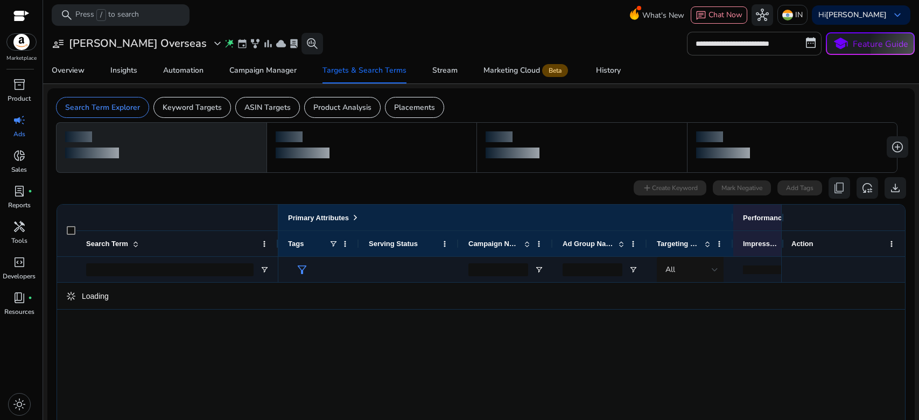
select select "*"
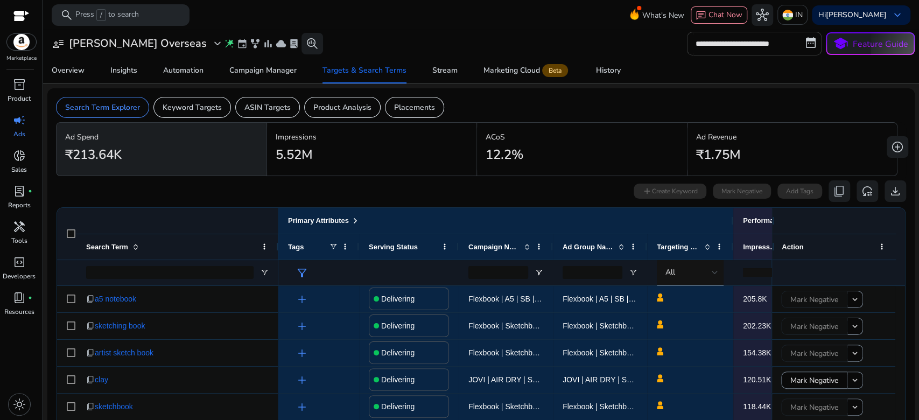
click at [756, 39] on input "**********" at bounding box center [754, 44] width 135 height 24
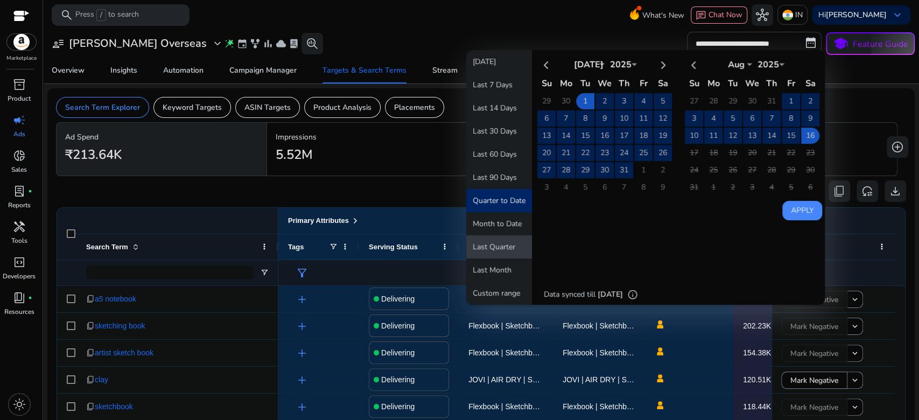
click at [498, 244] on button "Last Quarter" at bounding box center [499, 246] width 66 height 23
type input "**********"
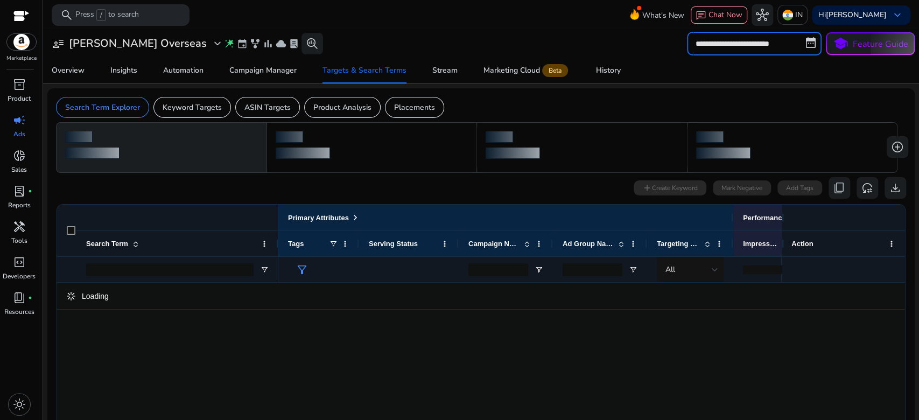
click at [752, 40] on input "**********" at bounding box center [754, 44] width 135 height 24
select select "*"
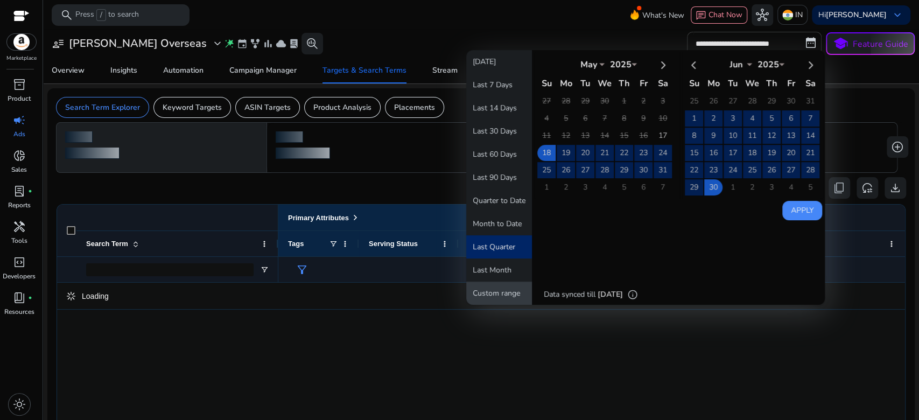
click at [492, 293] on button "Custom range" at bounding box center [499, 292] width 66 height 23
click at [806, 60] on th at bounding box center [810, 64] width 18 height 18
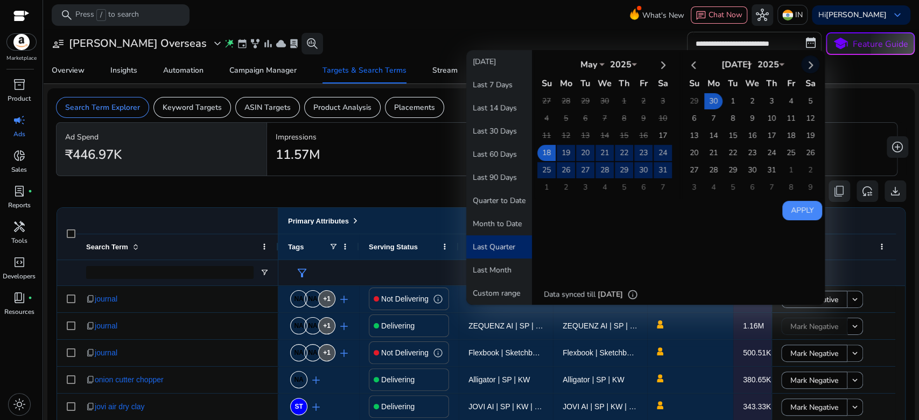
click at [806, 60] on th at bounding box center [810, 64] width 18 height 18
select select "*"
click at [806, 131] on td "16" at bounding box center [810, 136] width 18 height 16
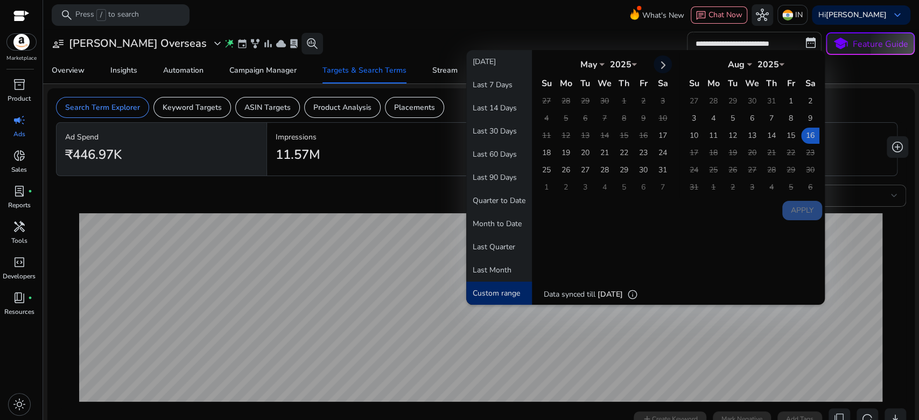
click at [654, 62] on th at bounding box center [662, 64] width 18 height 18
click at [541, 62] on th at bounding box center [546, 64] width 18 height 18
click at [656, 64] on th at bounding box center [662, 64] width 18 height 18
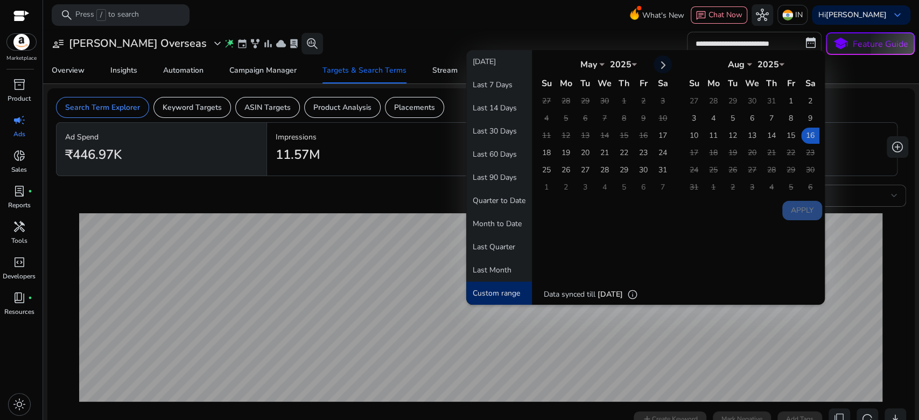
select select "*"
click at [540, 115] on td "1" at bounding box center [546, 118] width 18 height 16
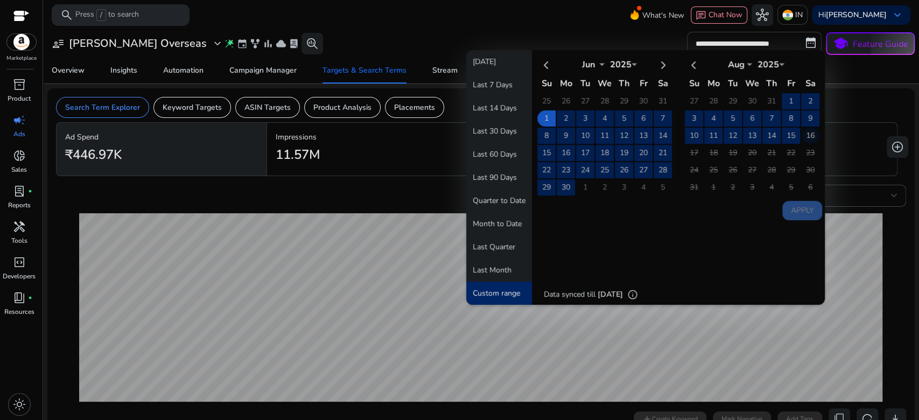
click at [803, 134] on td "16" at bounding box center [810, 136] width 18 height 16
click at [795, 207] on button "Apply" at bounding box center [802, 210] width 40 height 19
type input "**********"
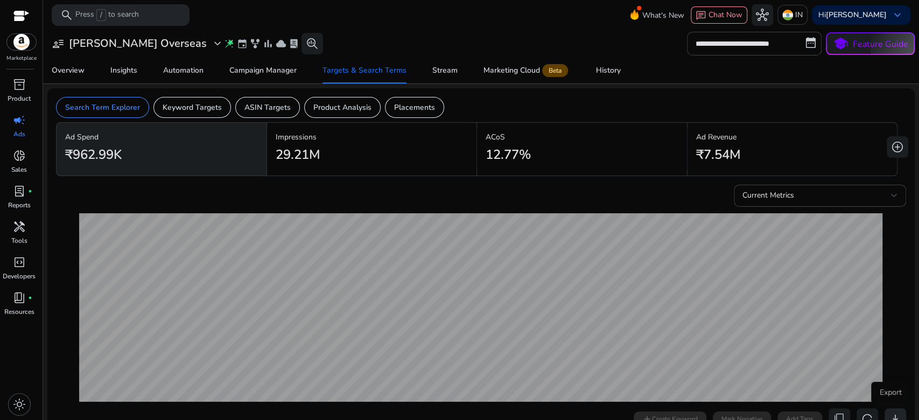
click at [889, 412] on span "download" at bounding box center [895, 418] width 13 height 13
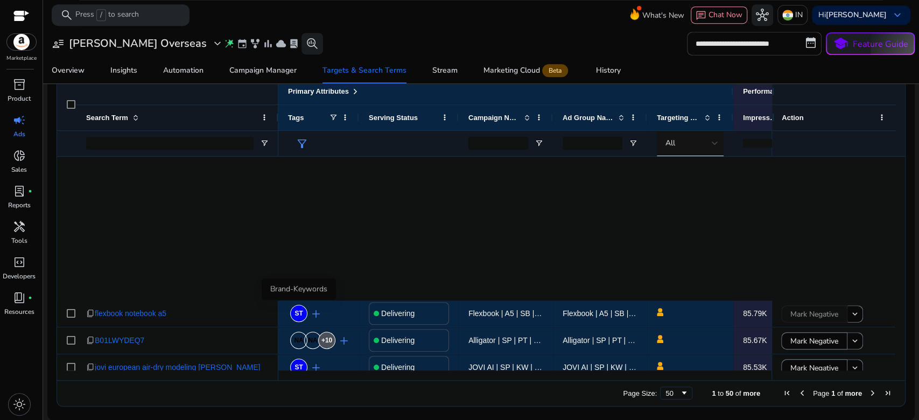
scroll to position [933, 0]
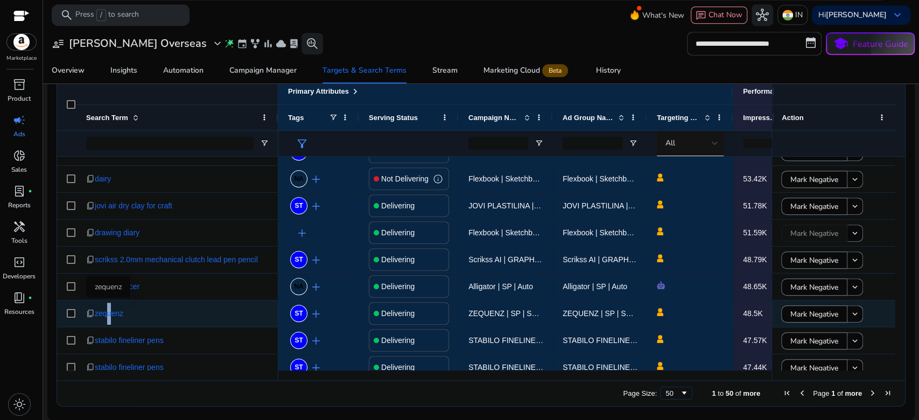
click at [104, 313] on span "zequenz" at bounding box center [109, 313] width 29 height 22
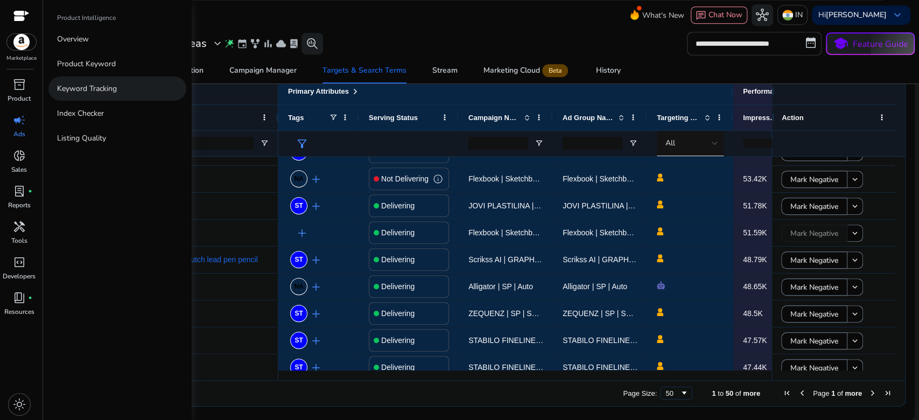
click at [90, 80] on link "Keyword Tracking" at bounding box center [117, 88] width 138 height 24
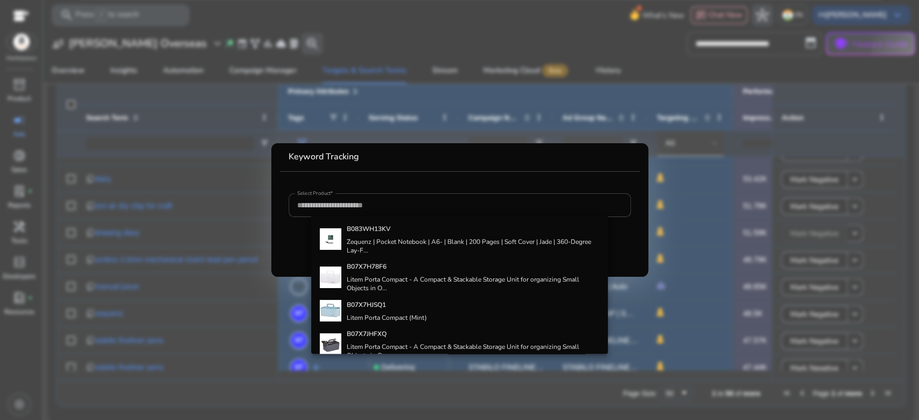
click at [30, 50] on div at bounding box center [459, 210] width 919 height 420
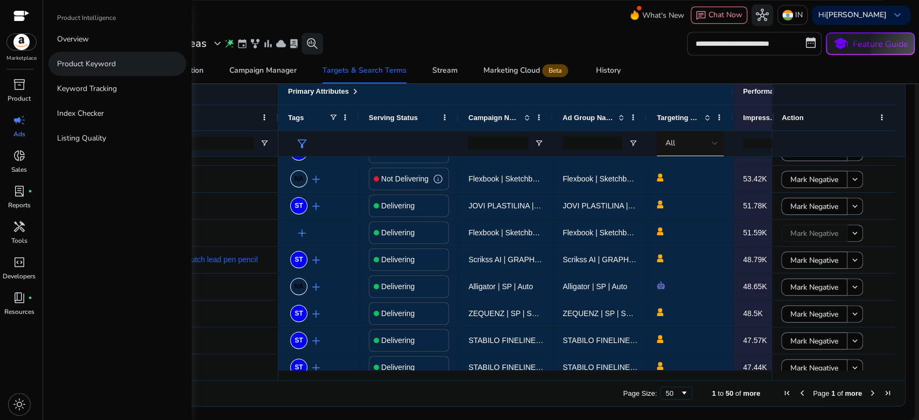
click at [90, 67] on p "Product Keyword" at bounding box center [86, 63] width 59 height 11
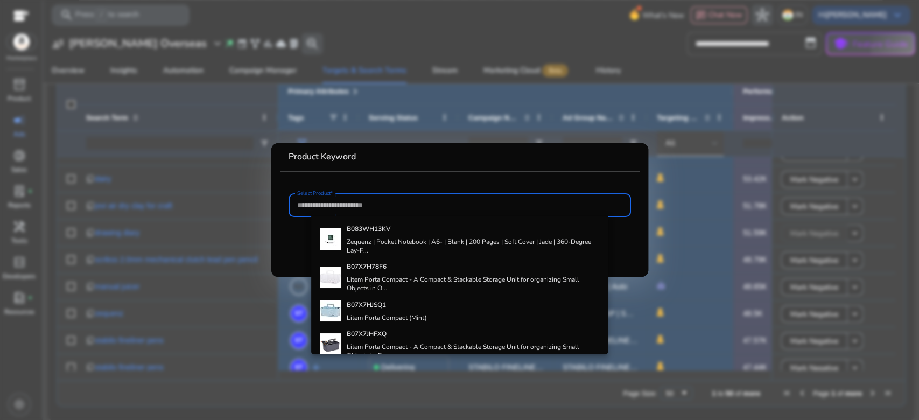
click at [22, 65] on div at bounding box center [459, 210] width 919 height 420
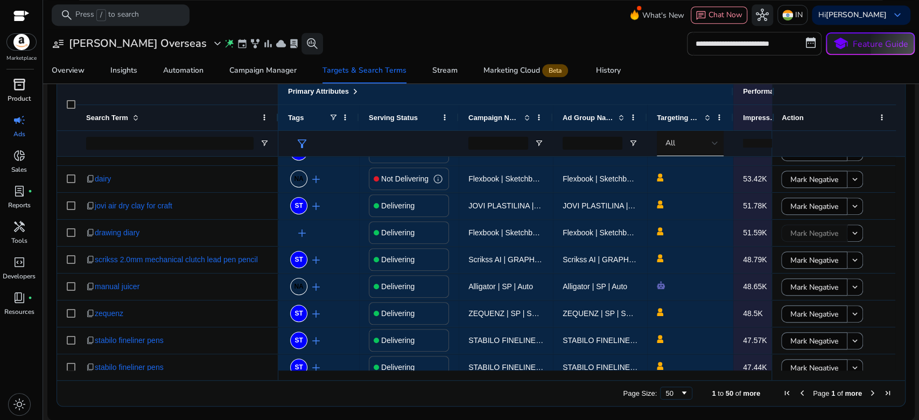
click at [18, 88] on span "inventory_2" at bounding box center [19, 84] width 13 height 13
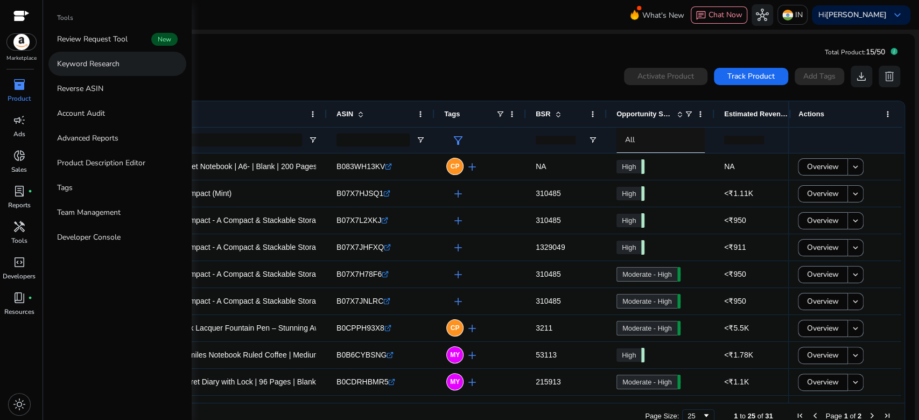
click at [131, 63] on link "Keyword Research" at bounding box center [117, 64] width 138 height 24
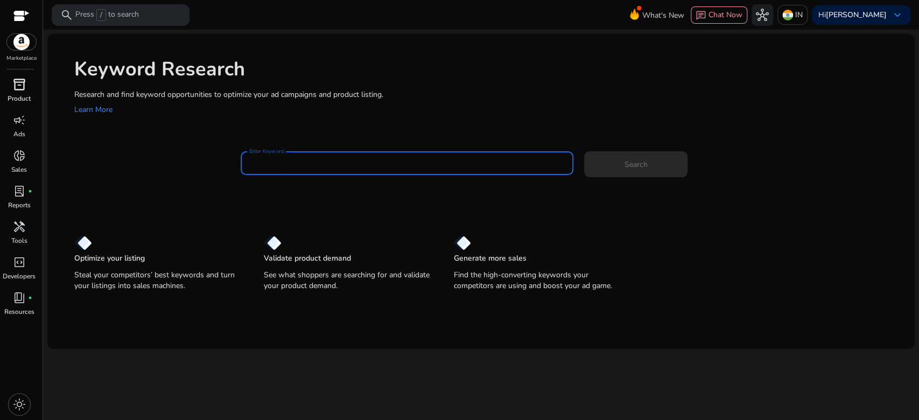
click at [333, 165] on input "Enter Keyword" at bounding box center [406, 163] width 315 height 12
type input "*"
type input "**********"
click at [584, 151] on button "Search" at bounding box center [635, 164] width 103 height 26
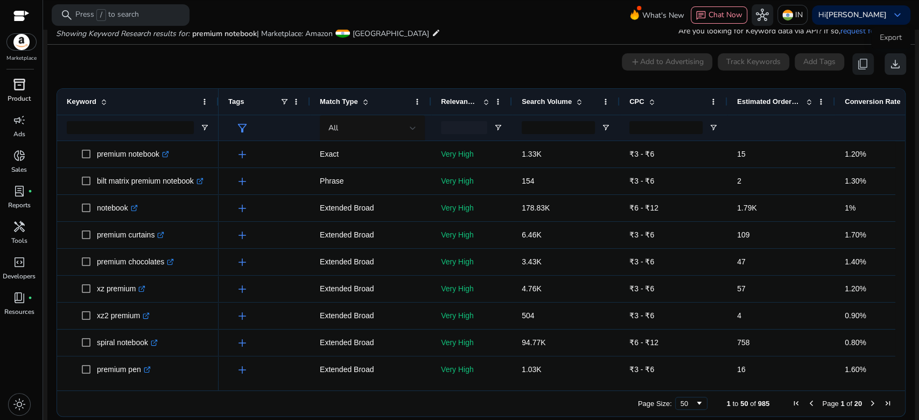
click at [892, 63] on span "download" at bounding box center [895, 64] width 13 height 13
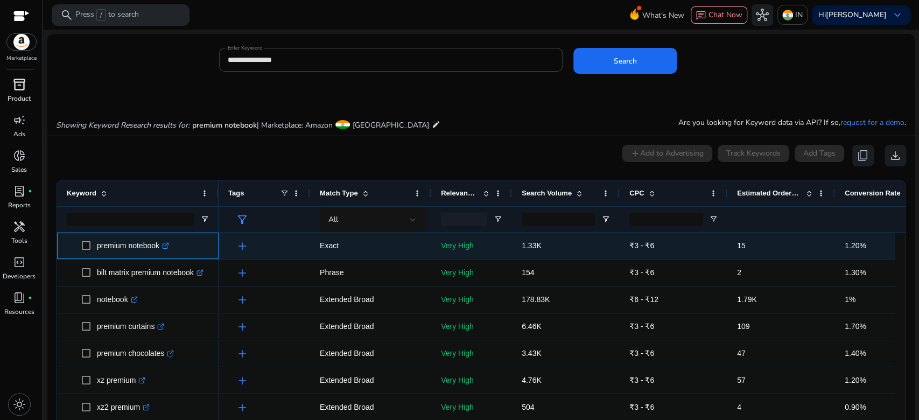
click at [169, 246] on icon ".st0{fill:#2c8af8}" at bounding box center [165, 245] width 7 height 7
